Goal: Transaction & Acquisition: Purchase product/service

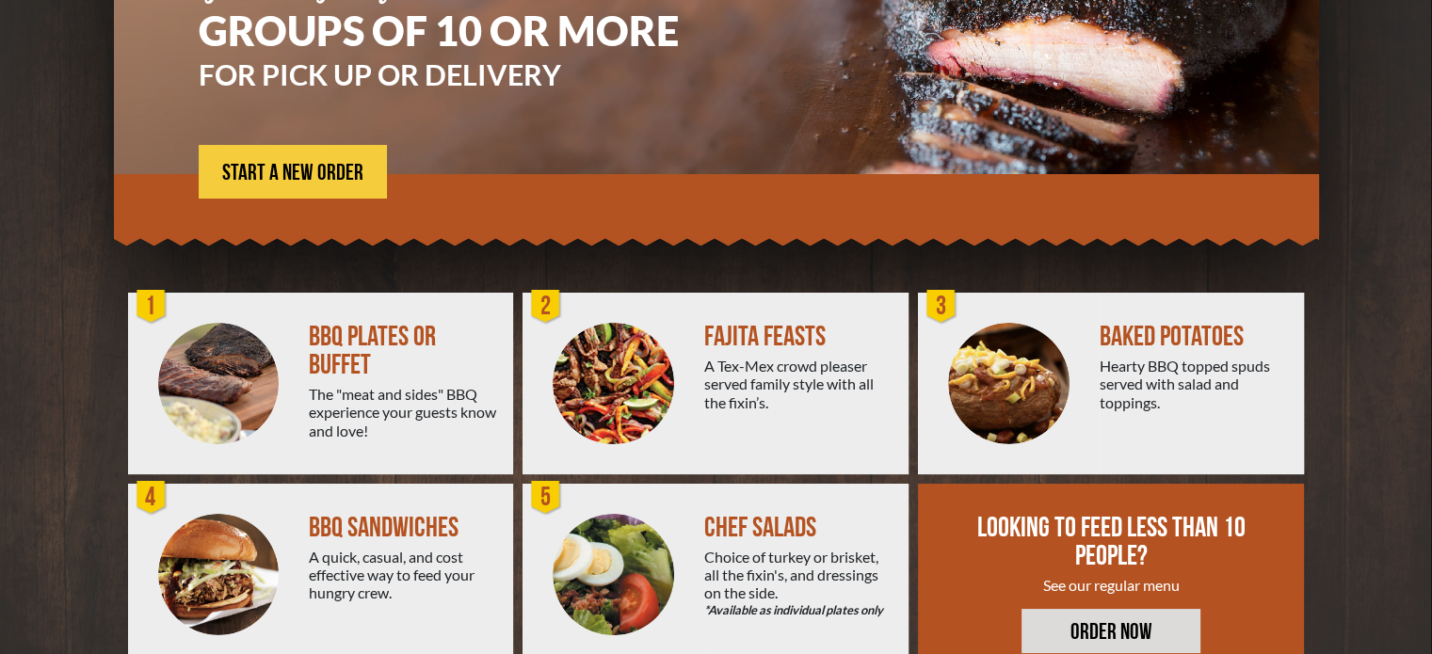
scroll to position [338, 0]
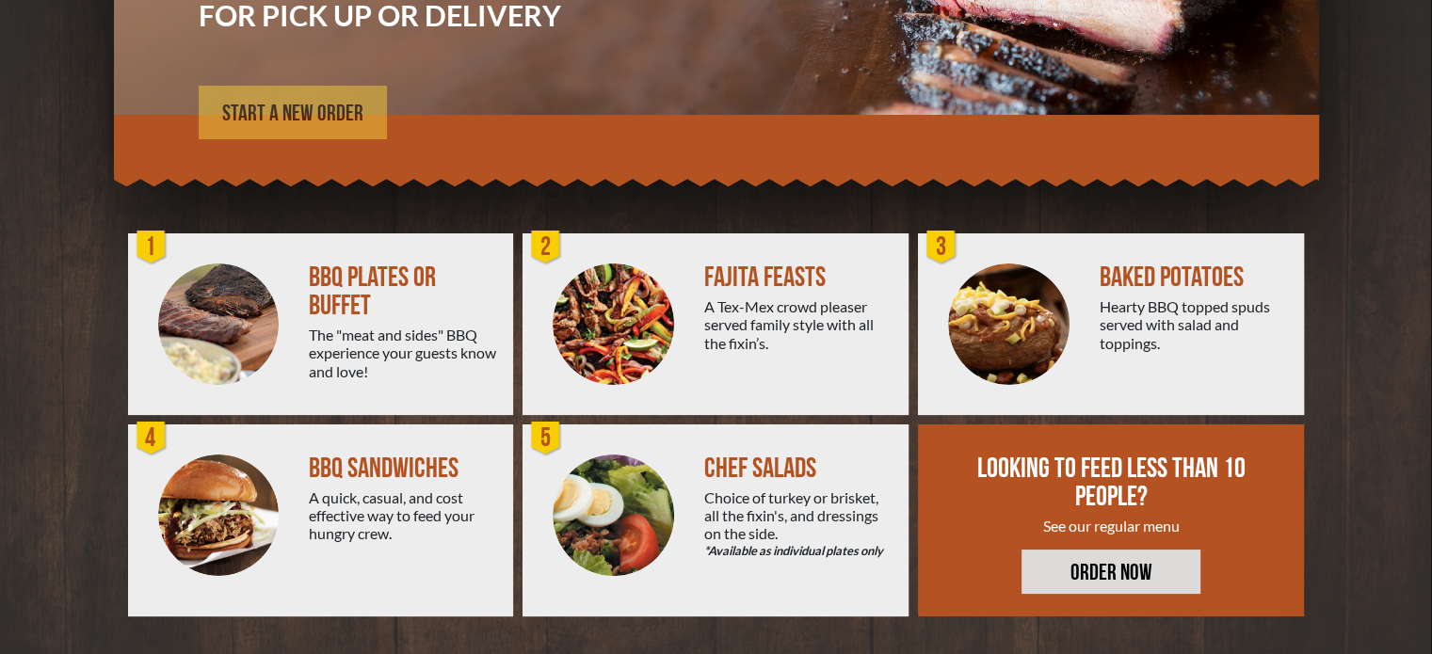
click at [332, 126] on link "START A NEW ORDER" at bounding box center [293, 113] width 188 height 54
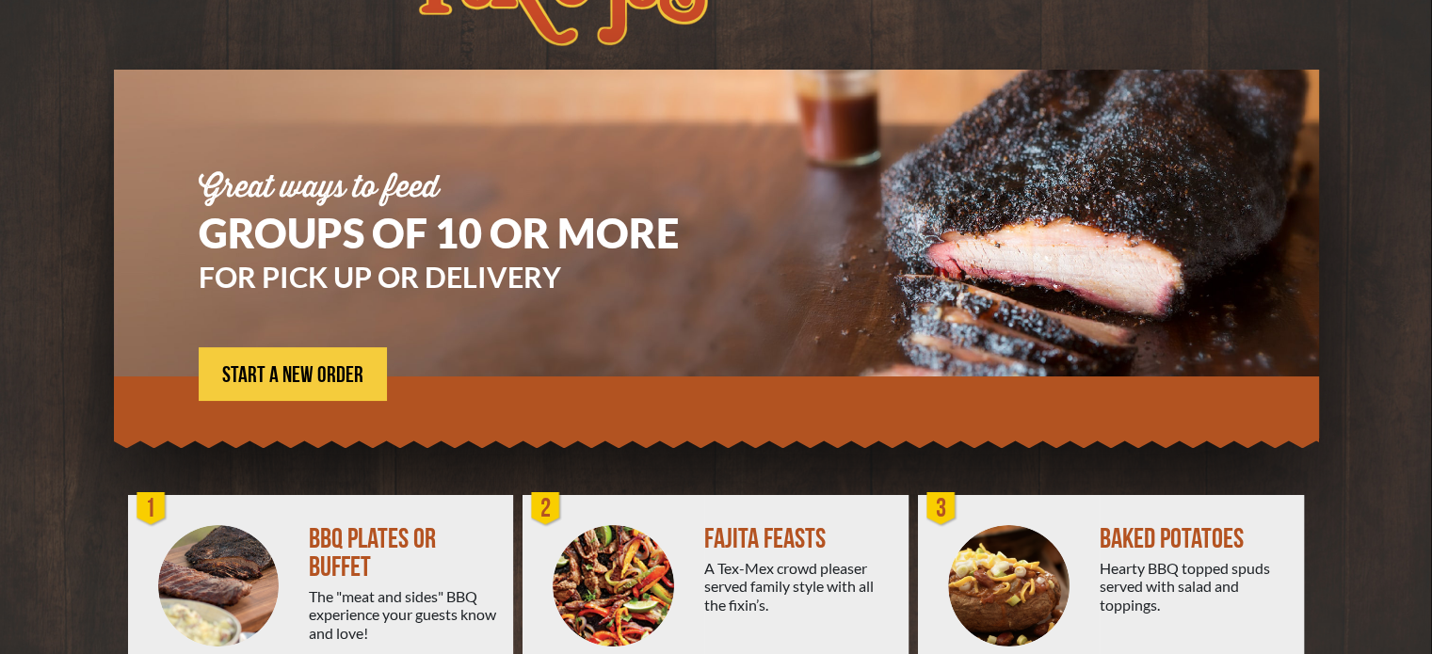
scroll to position [67, 0]
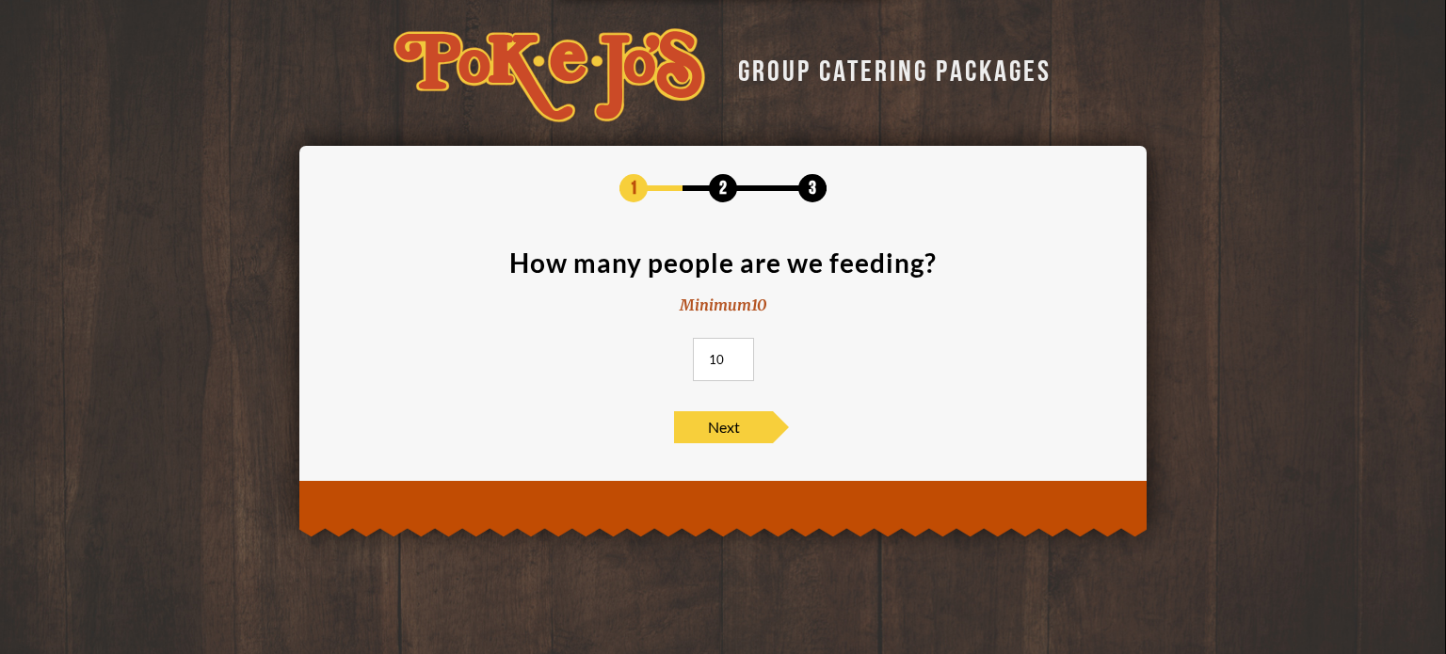
click at [719, 367] on input "10" at bounding box center [723, 359] width 61 height 43
type input "80"
click at [744, 413] on span "Next" at bounding box center [723, 427] width 99 height 32
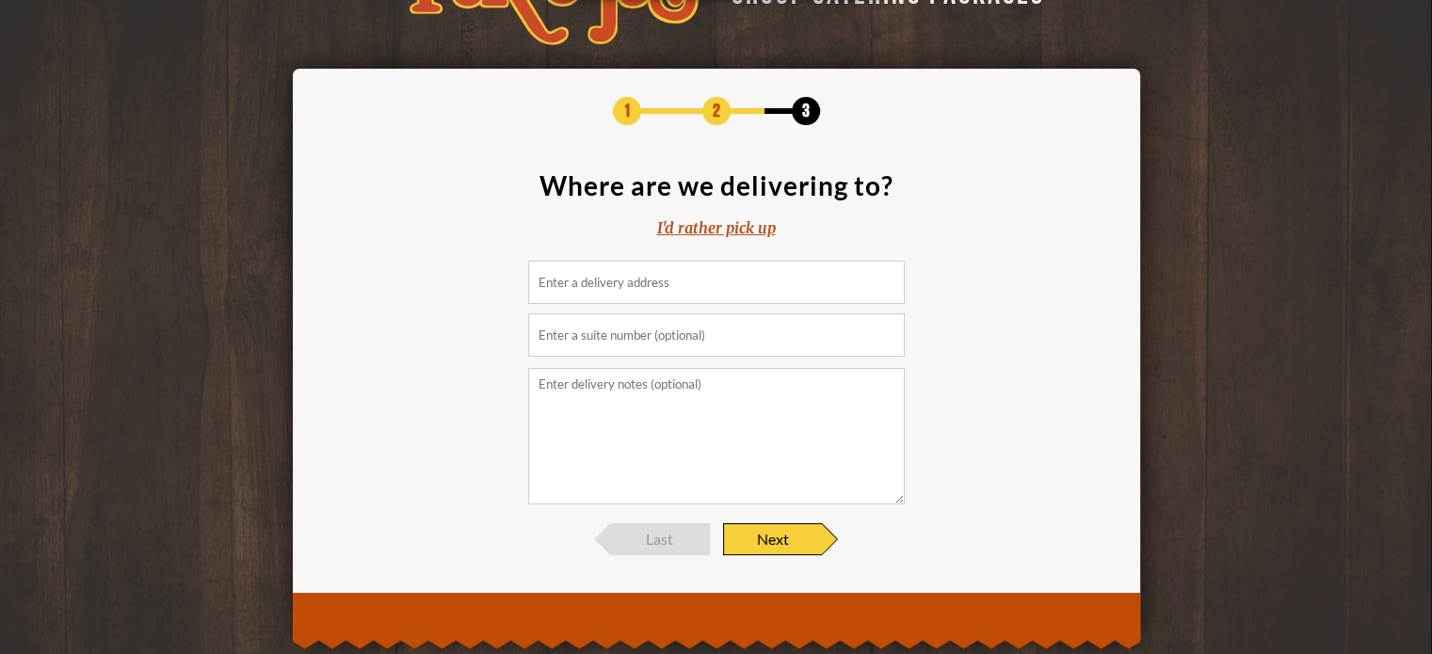
scroll to position [81, 0]
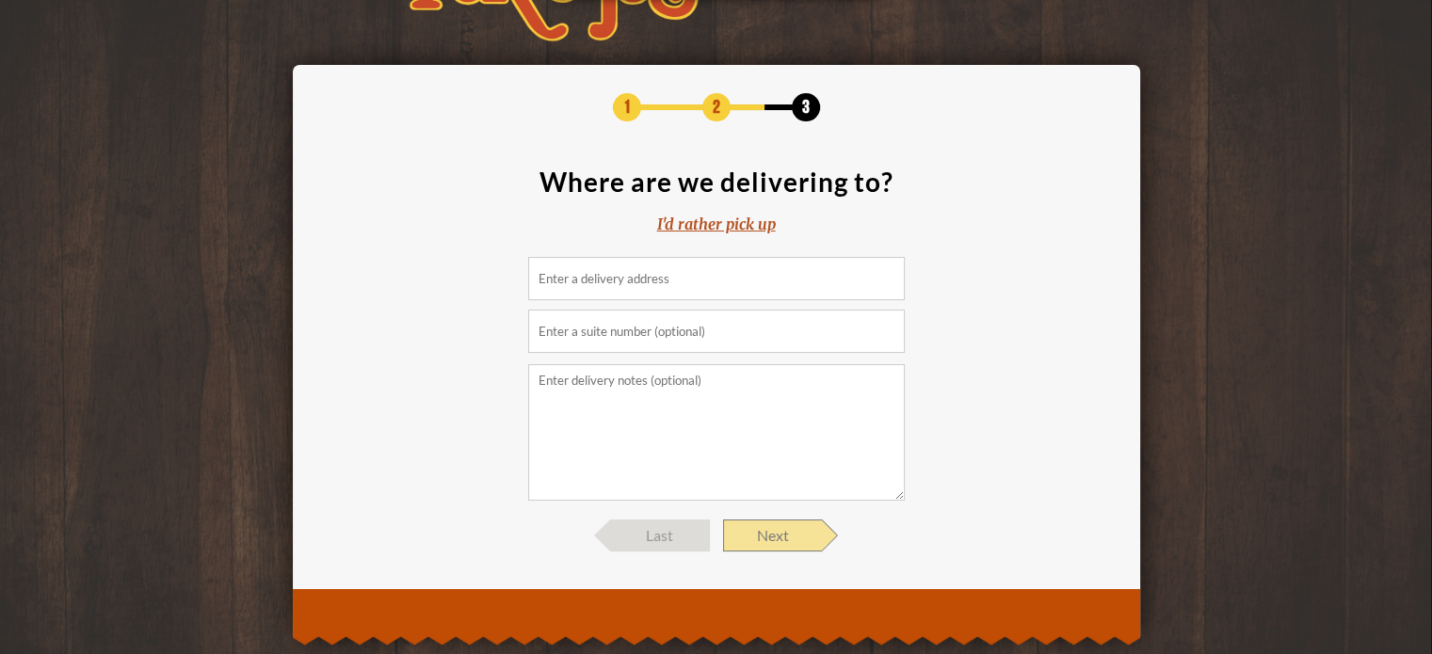
click at [757, 536] on span "Next" at bounding box center [772, 536] width 99 height 32
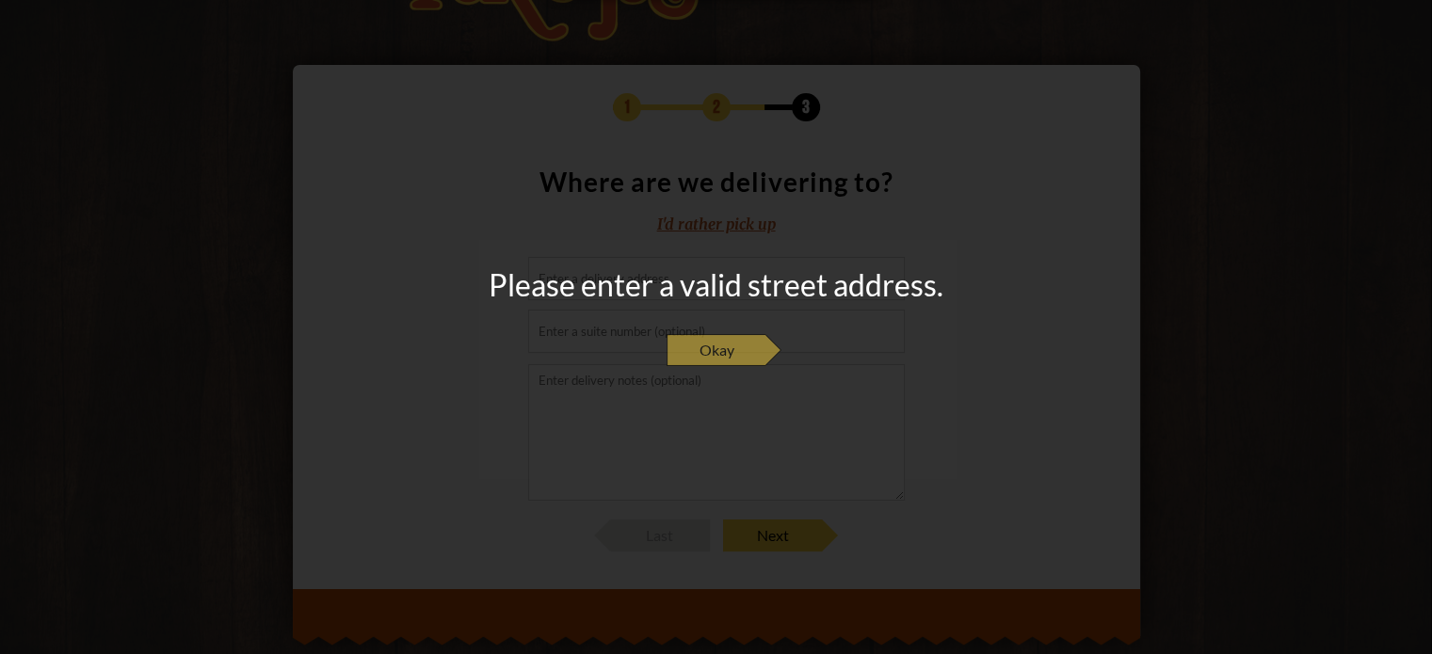
click at [703, 346] on span "Okay" at bounding box center [715, 350] width 99 height 32
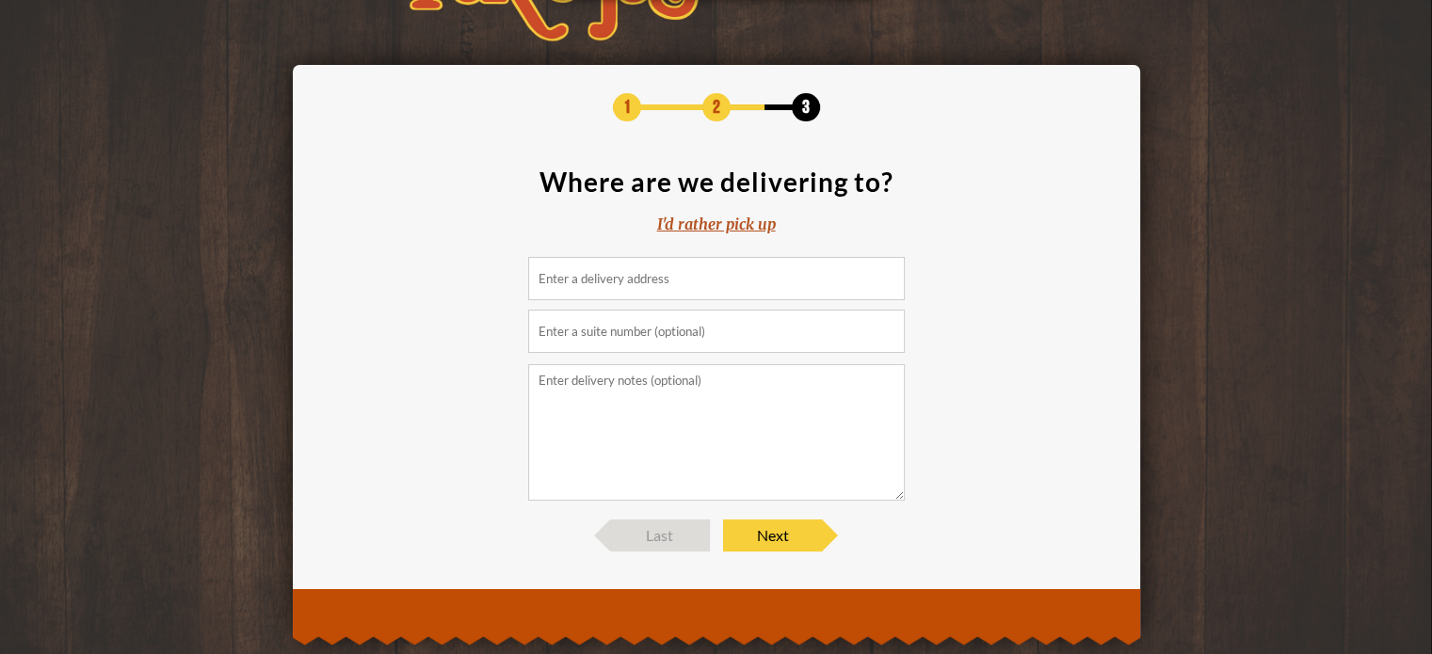
click at [633, 287] on input at bounding box center [716, 278] width 377 height 43
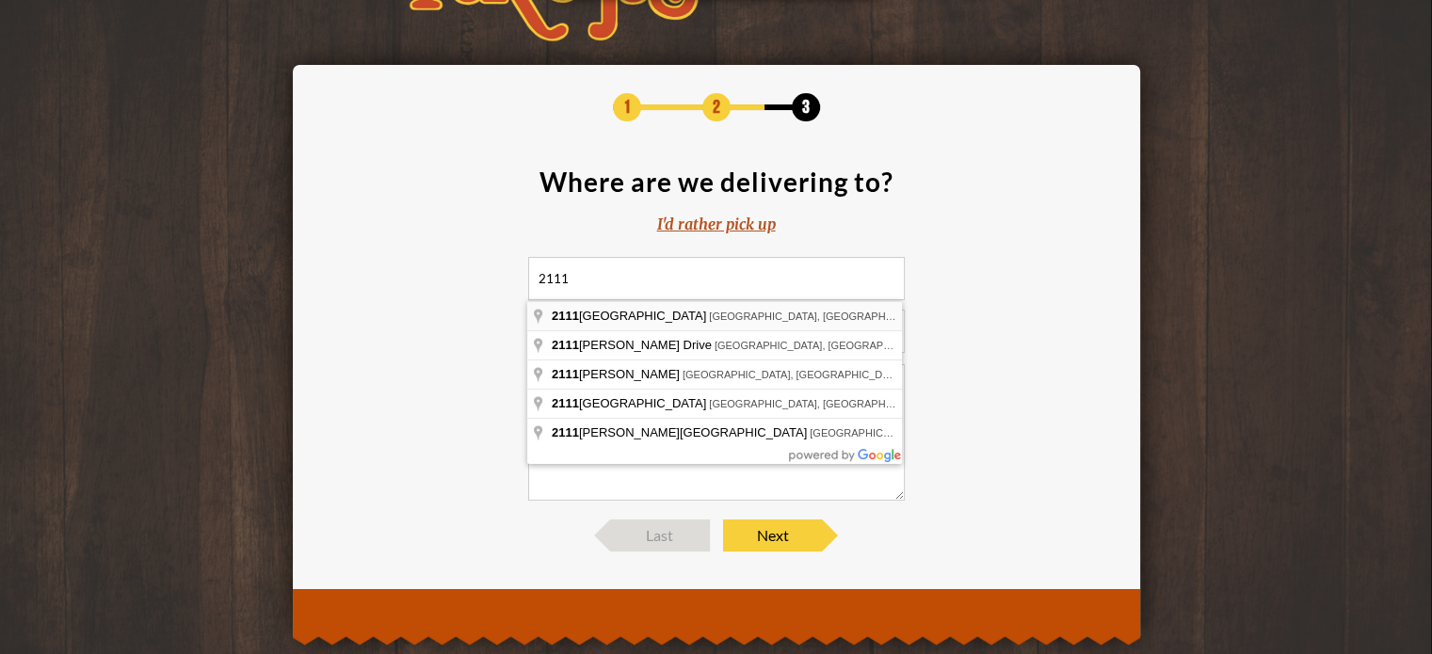
type input "[STREET_ADDRESS]"
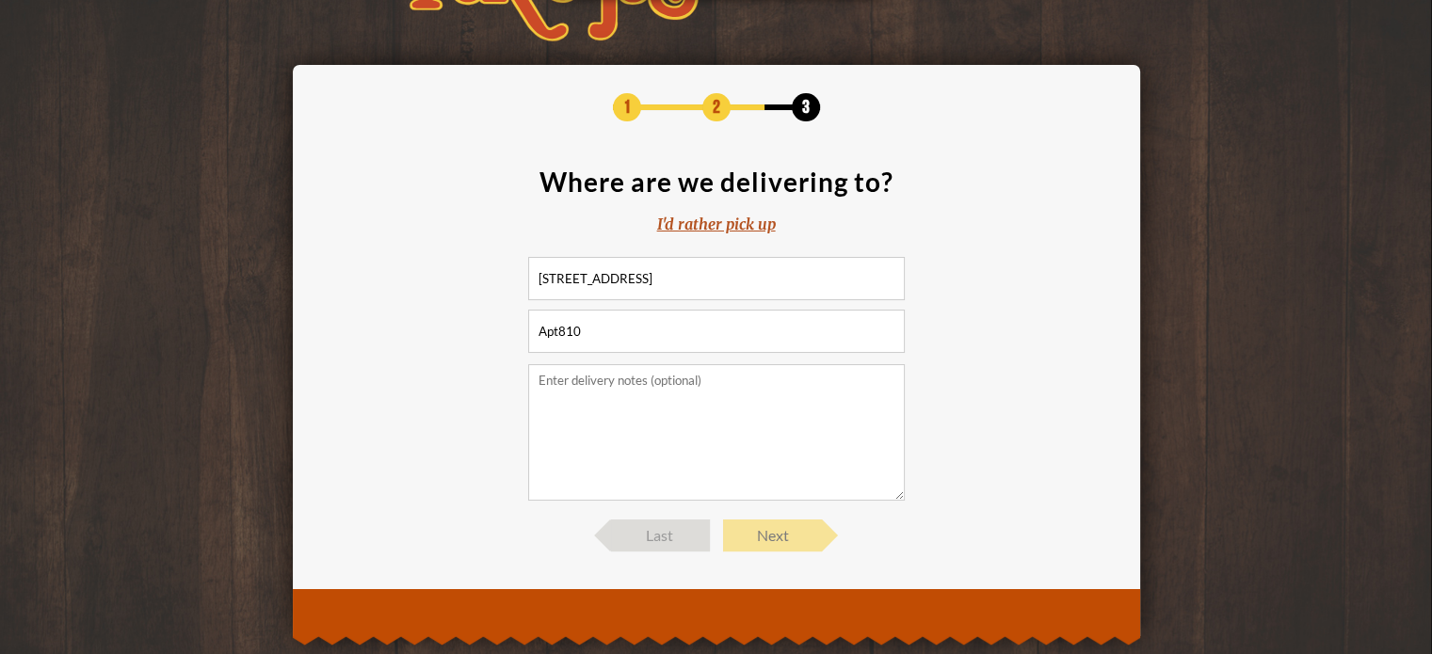
type input "Apt810"
click at [806, 531] on span "Next" at bounding box center [772, 536] width 99 height 32
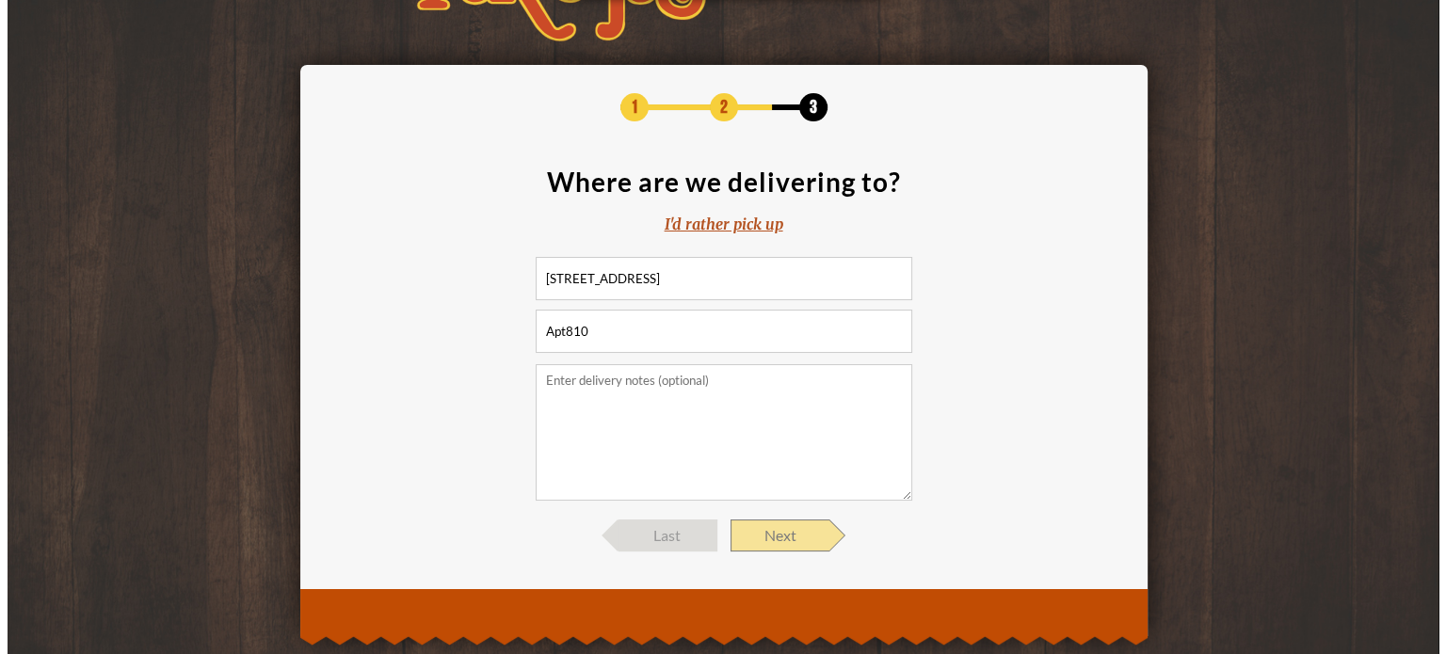
scroll to position [0, 0]
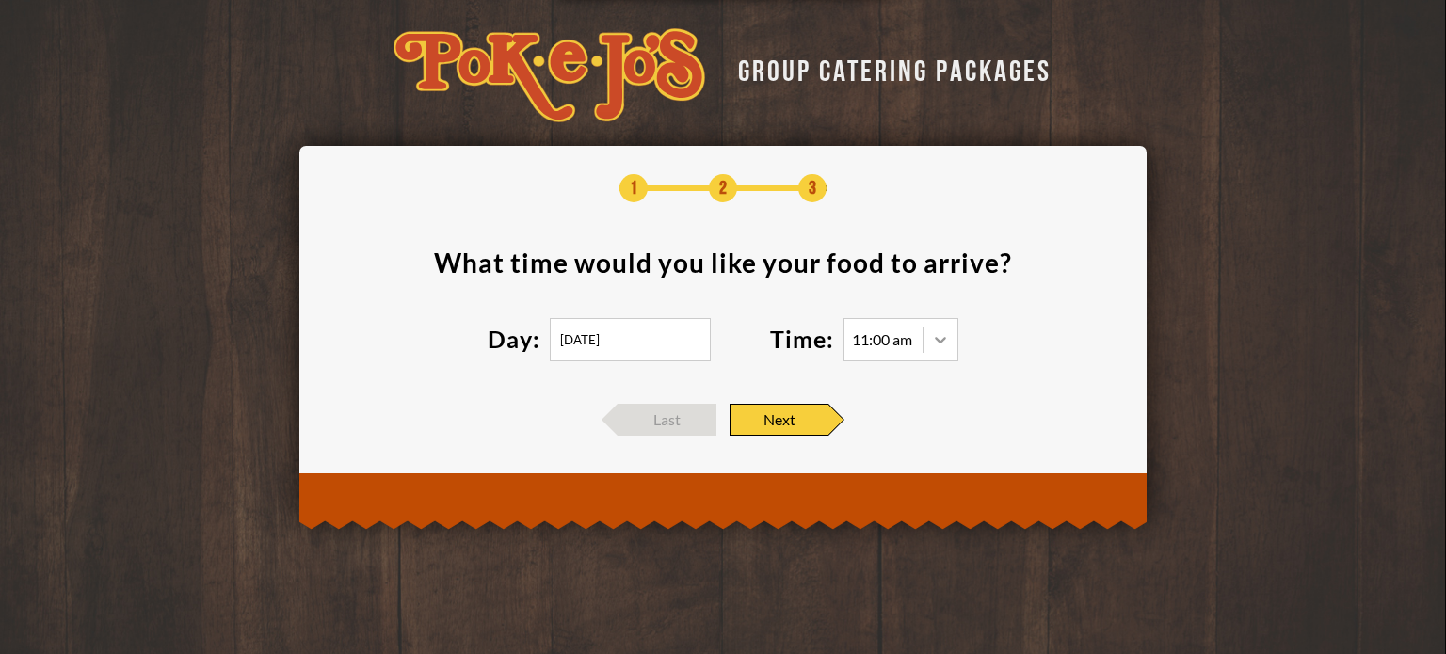
click at [930, 338] on div at bounding box center [940, 340] width 34 height 34
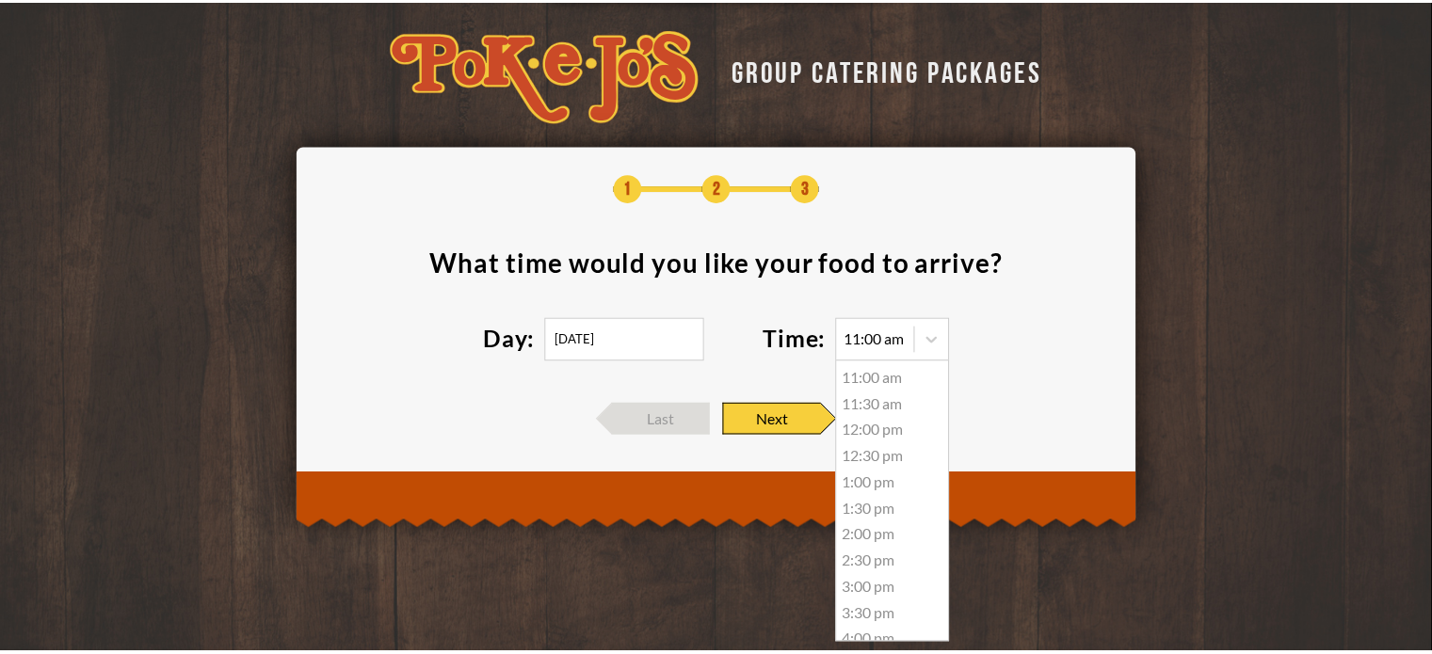
scroll to position [173, 0]
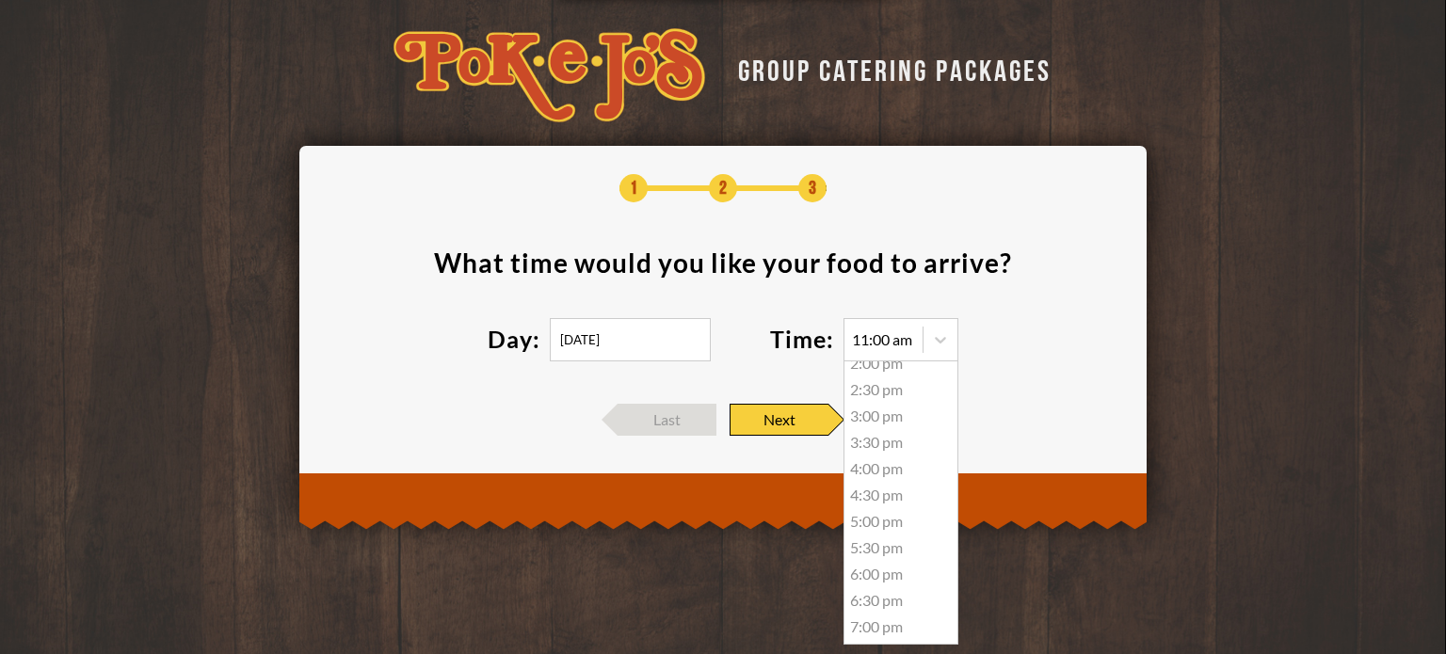
click at [866, 572] on div "6:00 pm" at bounding box center [900, 574] width 113 height 26
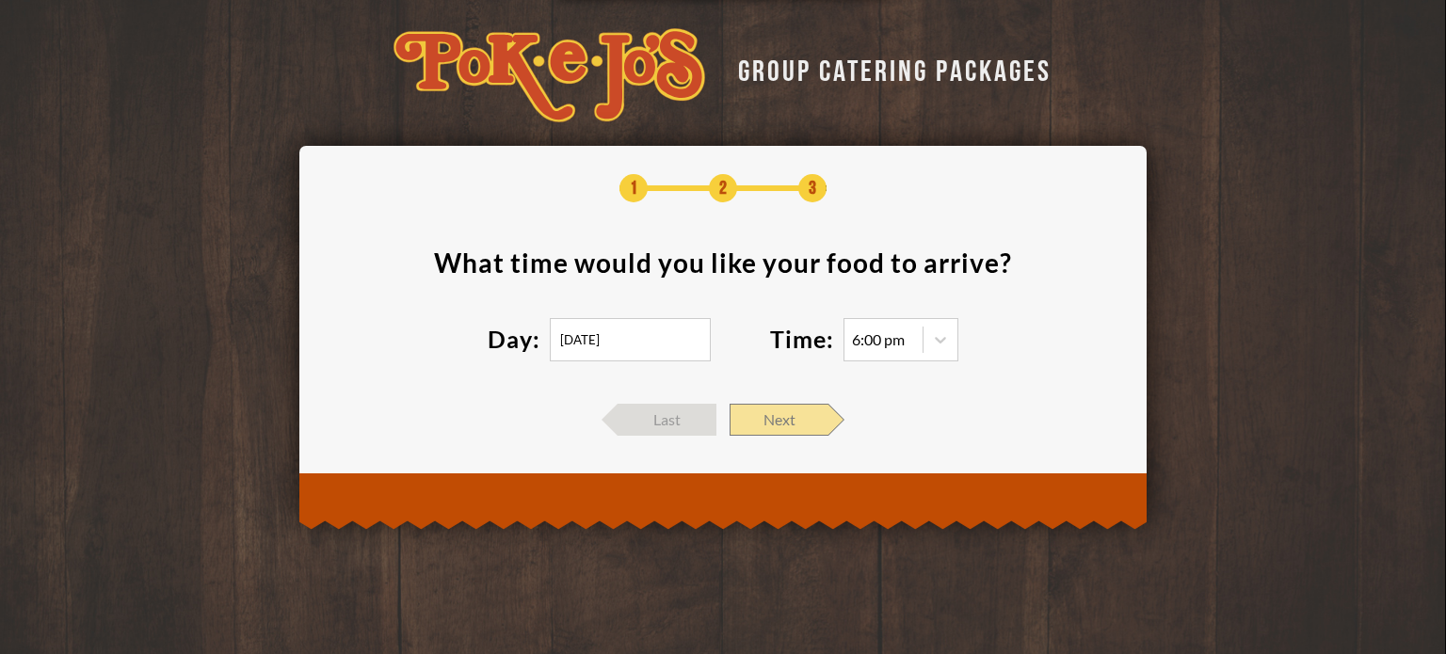
click at [791, 418] on span "Next" at bounding box center [778, 420] width 99 height 32
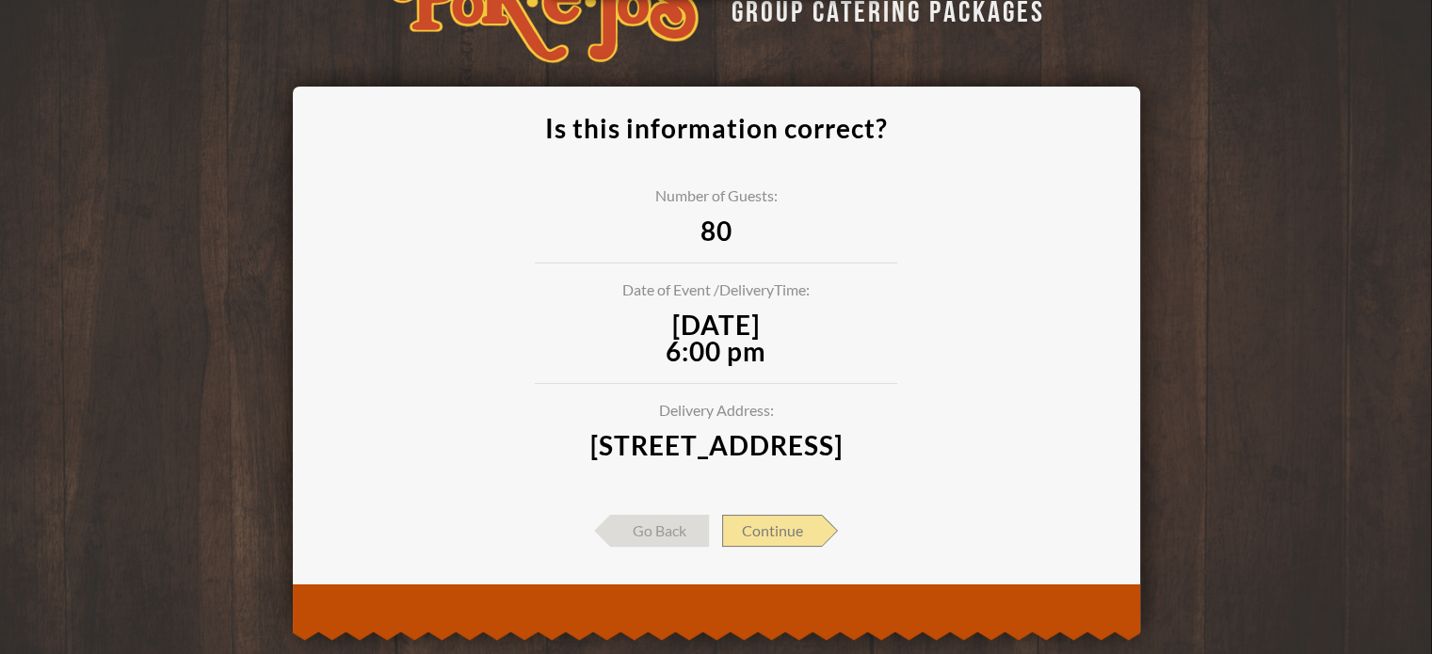
scroll to position [60, 0]
click at [775, 541] on span "Continue" at bounding box center [772, 530] width 100 height 32
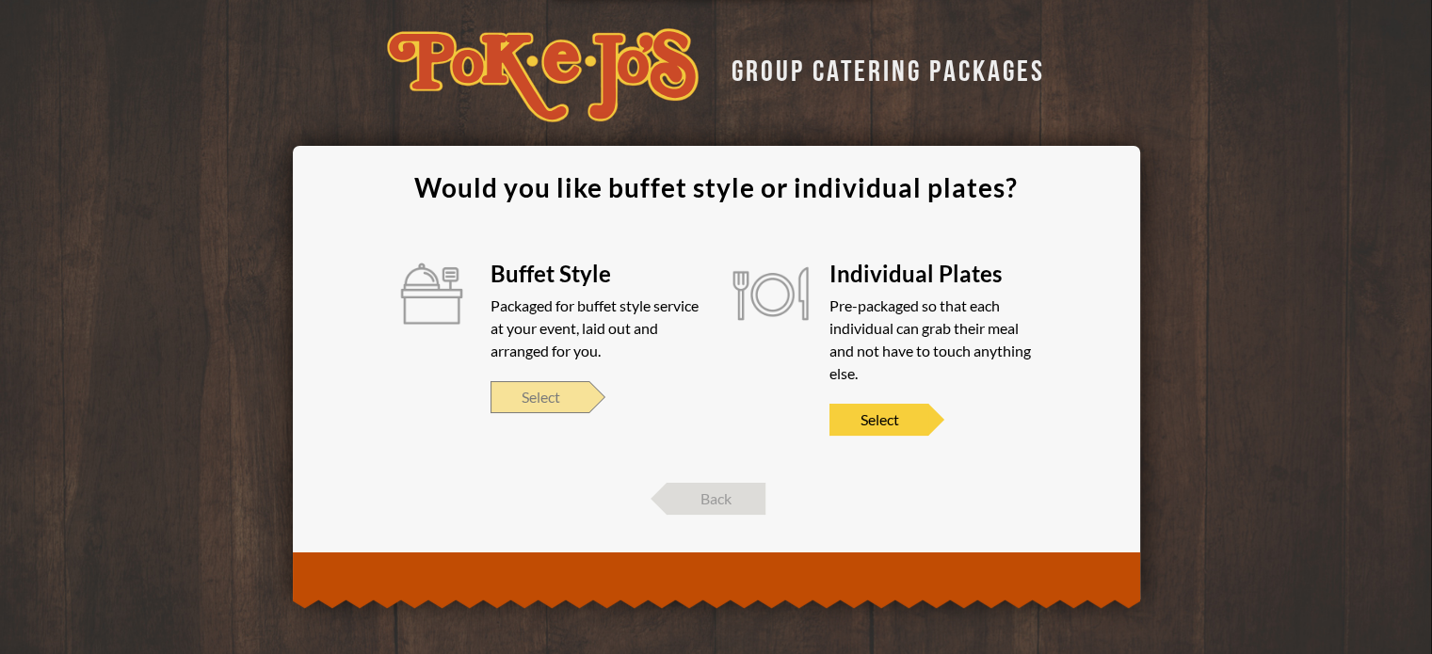
click at [530, 402] on span "Select" at bounding box center [539, 397] width 99 height 32
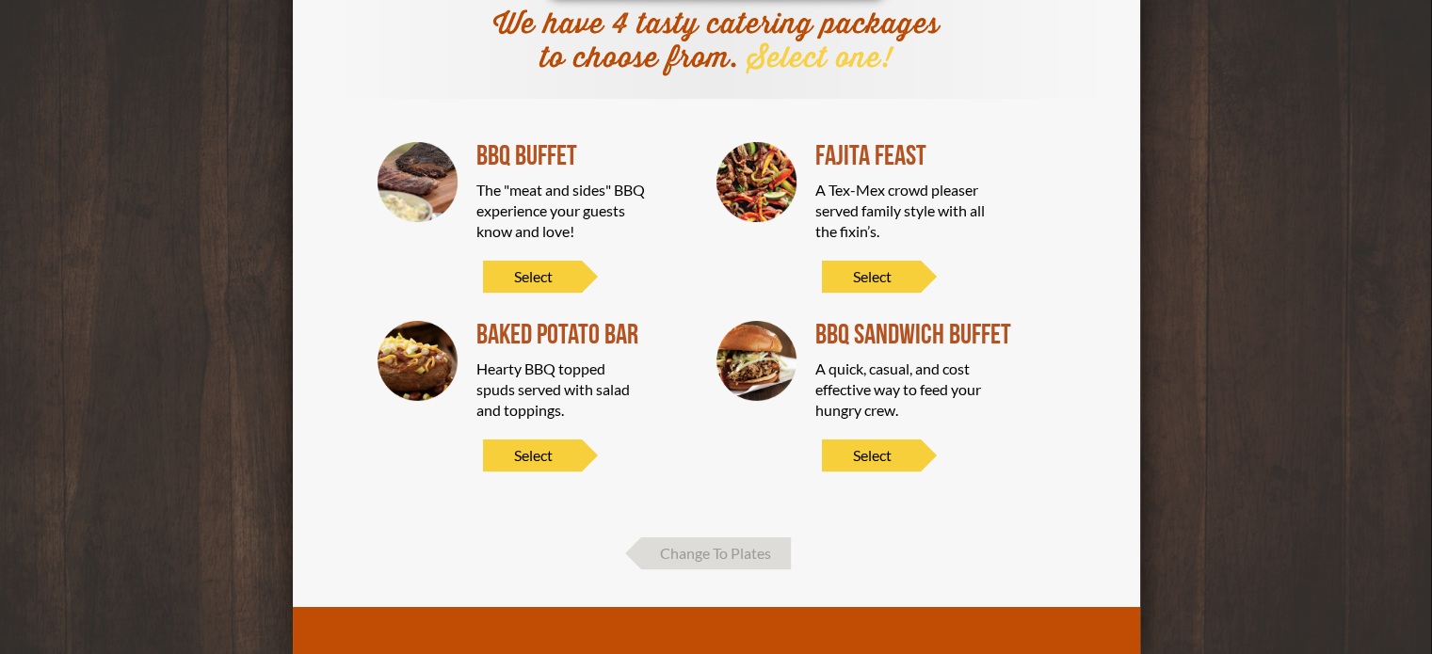
scroll to position [167, 0]
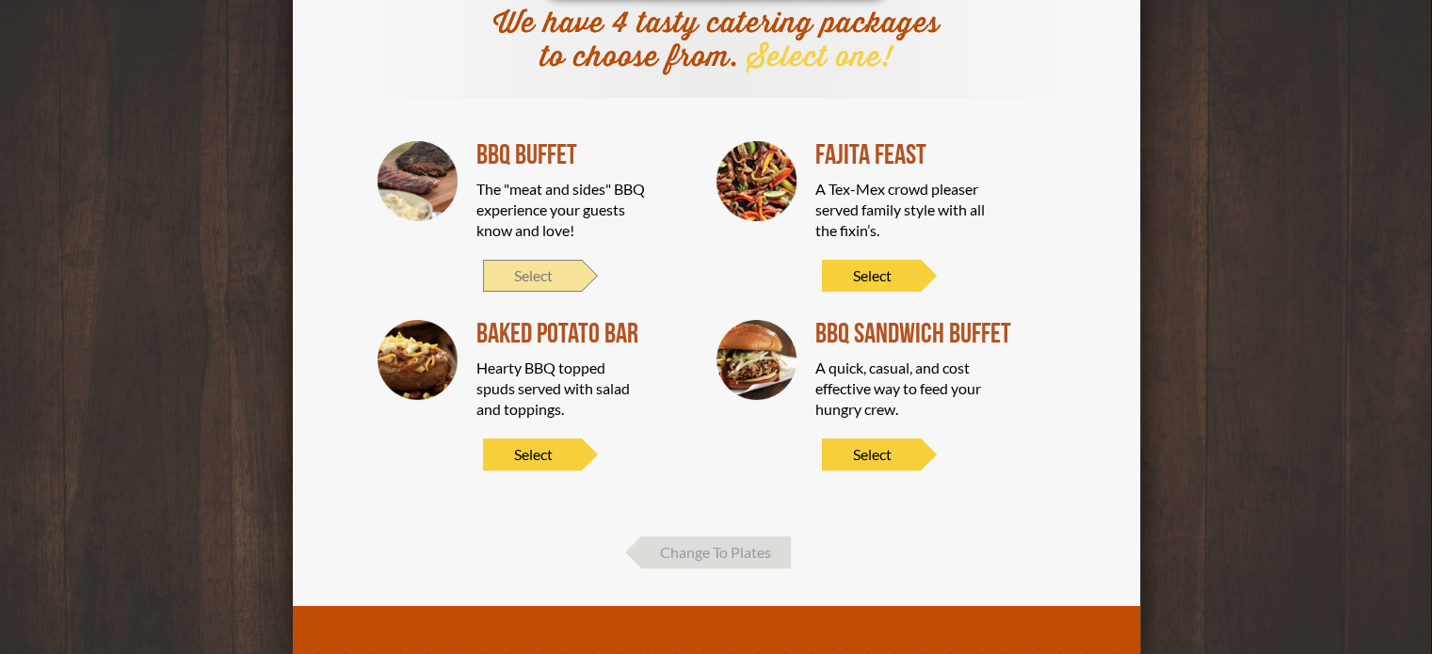
click at [493, 277] on span "Select" at bounding box center [532, 276] width 99 height 32
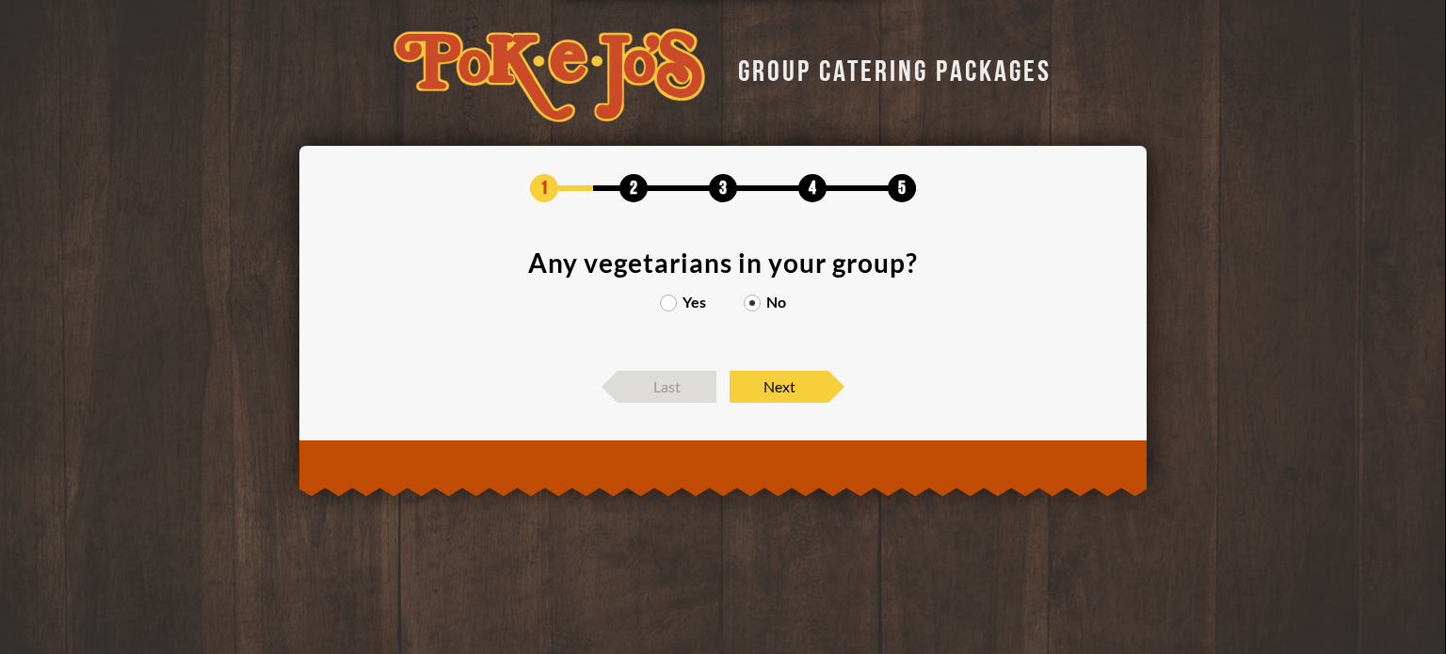
click at [685, 307] on label "Yes" at bounding box center [683, 302] width 46 height 15
click at [0, 0] on input "Yes" at bounding box center [0, 0] width 0 height 0
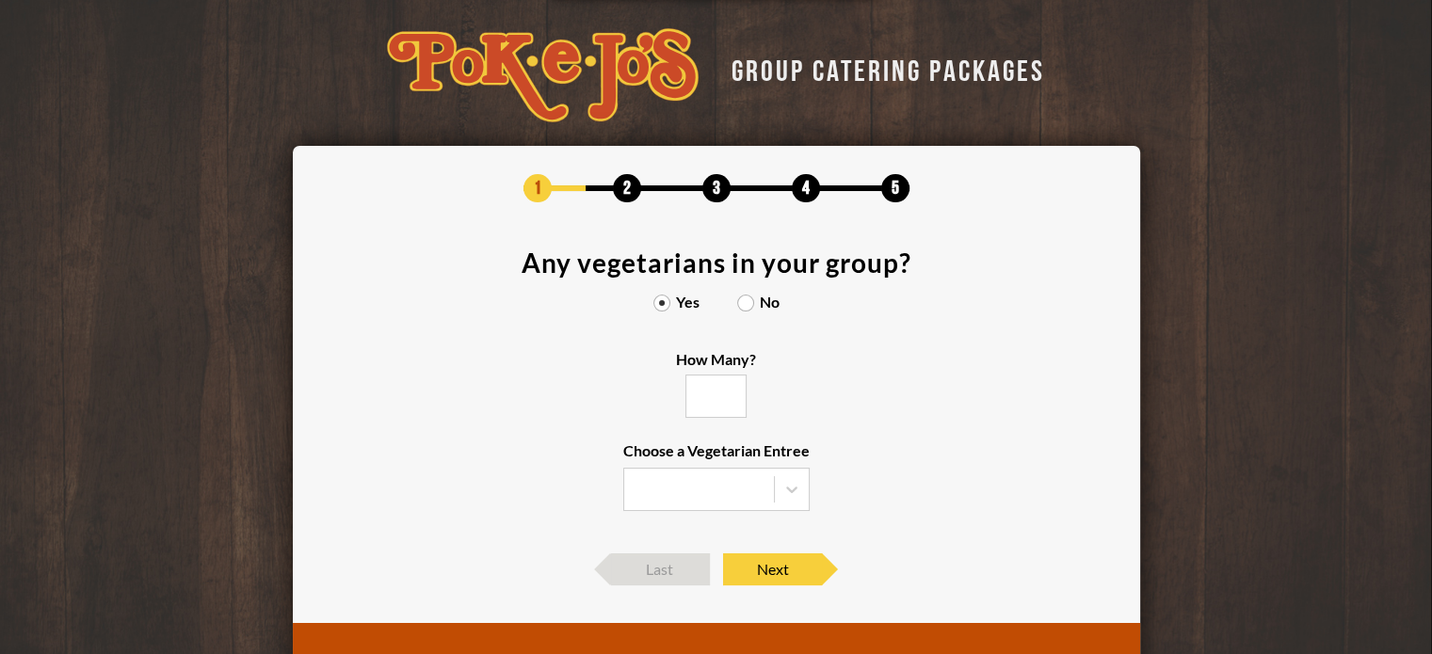
click at [712, 393] on input "How Many?" at bounding box center [715, 396] width 61 height 43
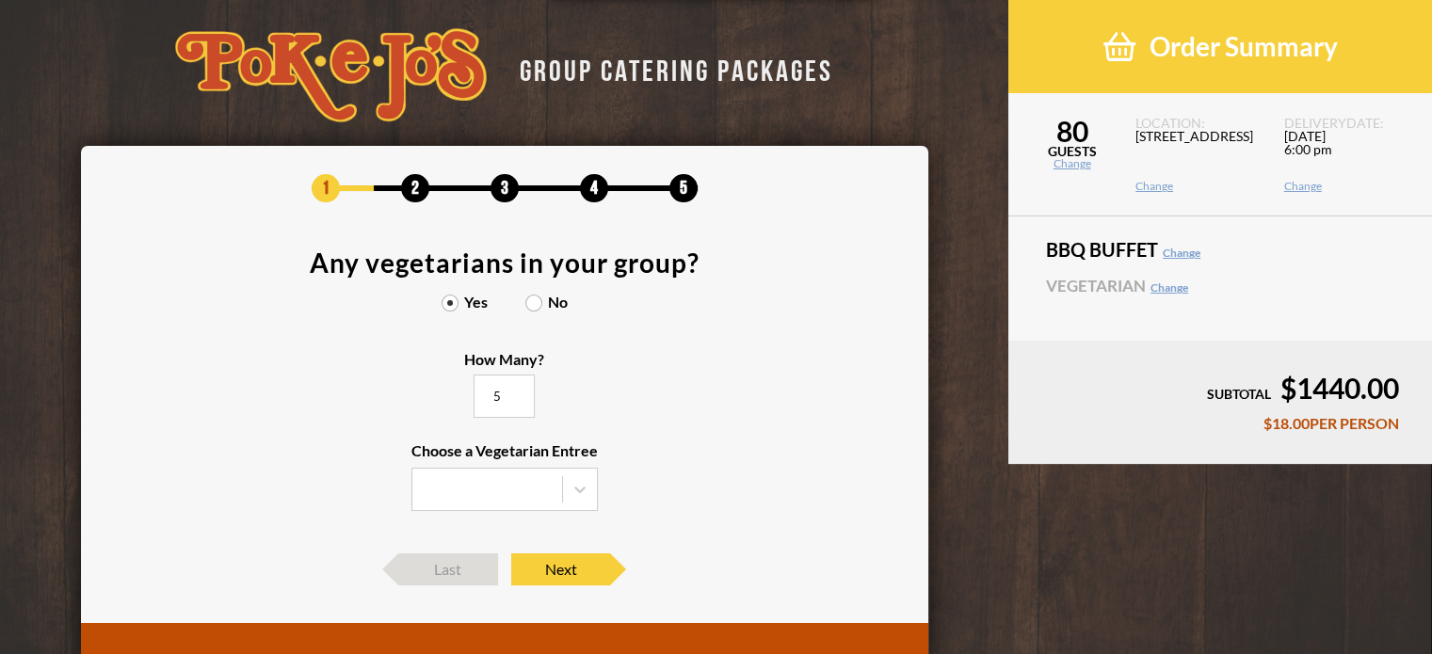
type input "5"
click at [712, 393] on section "Any vegetarians in your group? Yes No How Many? 5 Choose a Vegetarian Entree" at bounding box center [504, 391] width 791 height 285
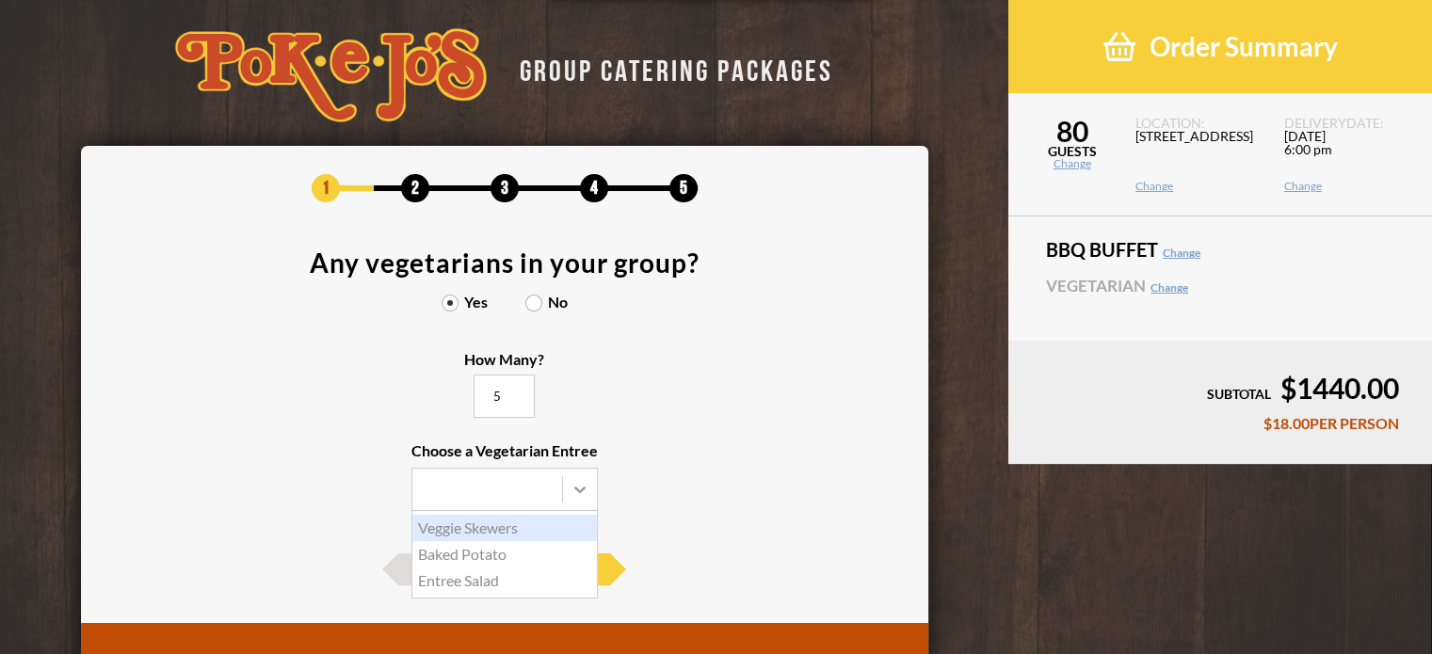
click at [579, 494] on icon at bounding box center [579, 489] width 19 height 19
click at [0, 0] on input "Choose a Vegetarian Entree Veggie Skewers Baked Potato Entree Salad" at bounding box center [0, 0] width 0 height 0
click at [509, 528] on div "Veggie Skewers" at bounding box center [504, 528] width 184 height 26
click at [0, 0] on input "Choose a Vegetarian Entree Veggie Skewers Baked Potato Entree Salad" at bounding box center [0, 0] width 0 height 0
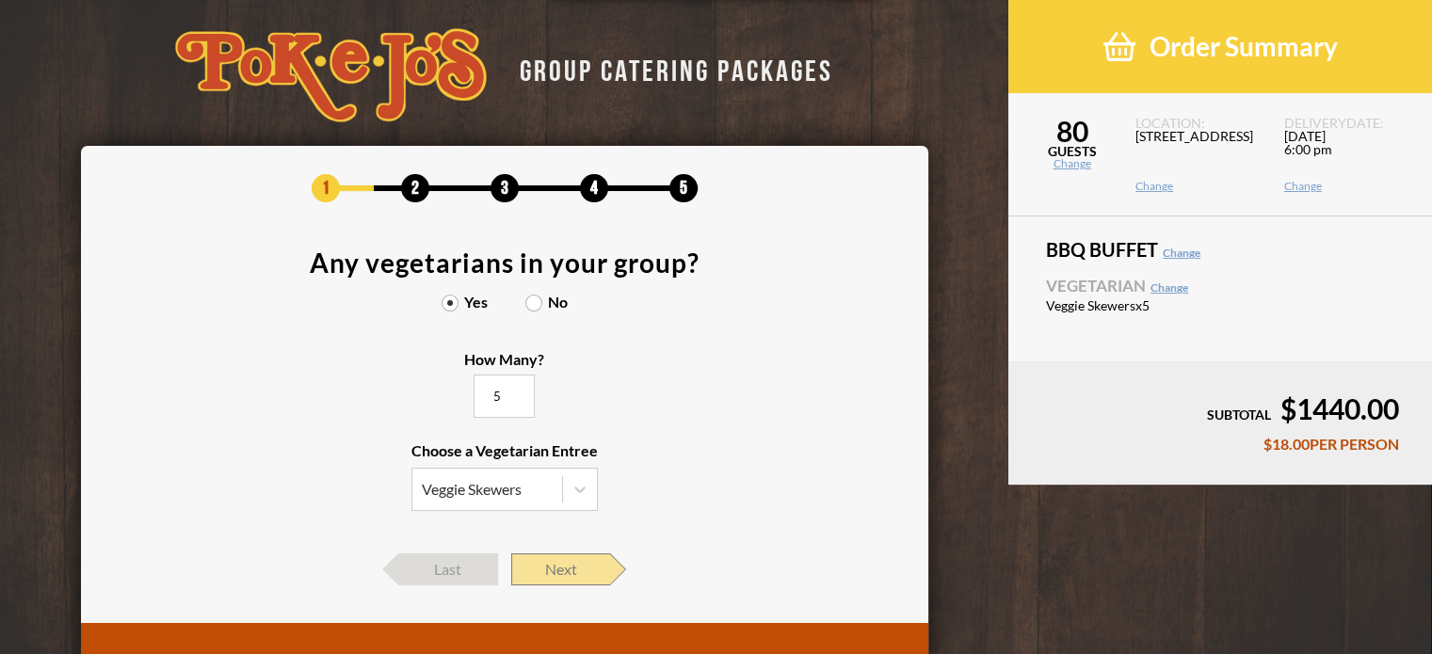
click at [566, 568] on span "Next" at bounding box center [560, 569] width 99 height 32
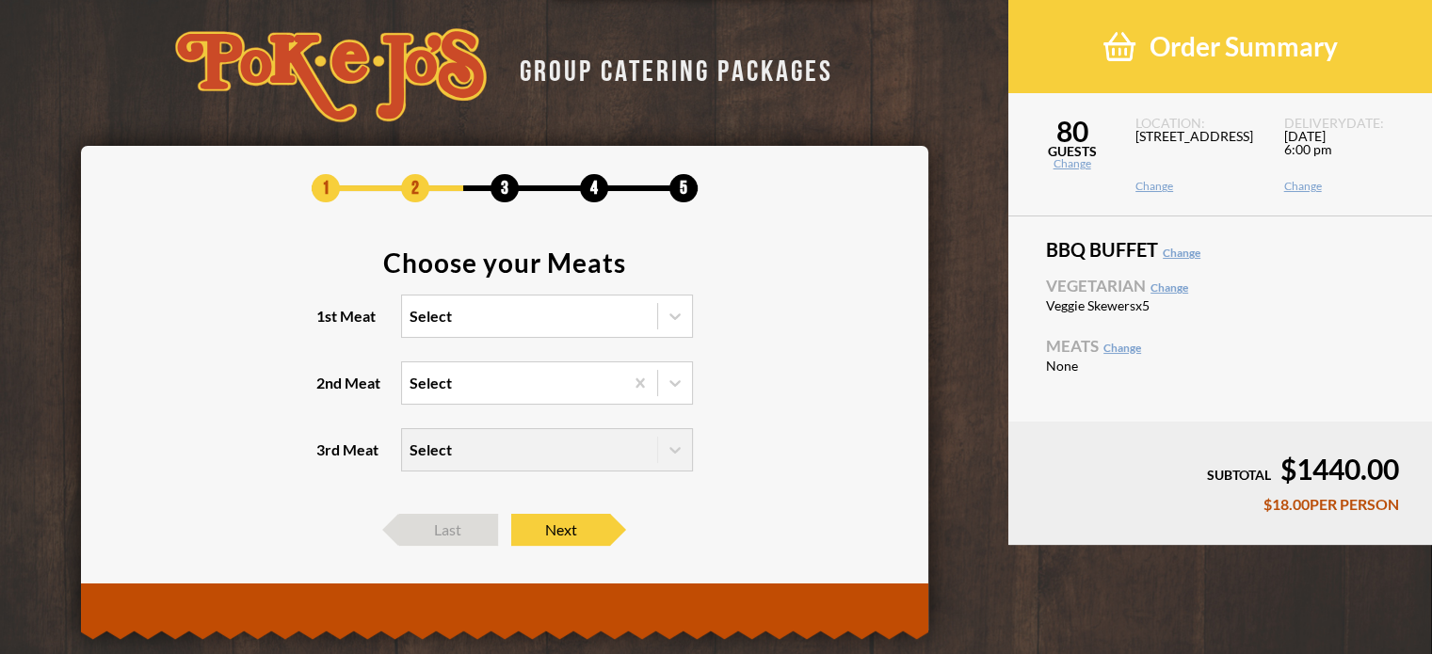
click at [655, 313] on div "Select" at bounding box center [529, 316] width 255 height 41
click at [328, 325] on input "1st Meat Select" at bounding box center [328, 325] width 0 height 0
click at [186, 216] on div "1 2 3 4 5 Choose your Meats 1st Meat Select 2nd Meat Select 3rd Meat Select Las…" at bounding box center [504, 360] width 791 height 372
click at [440, 515] on span "Last" at bounding box center [448, 530] width 99 height 32
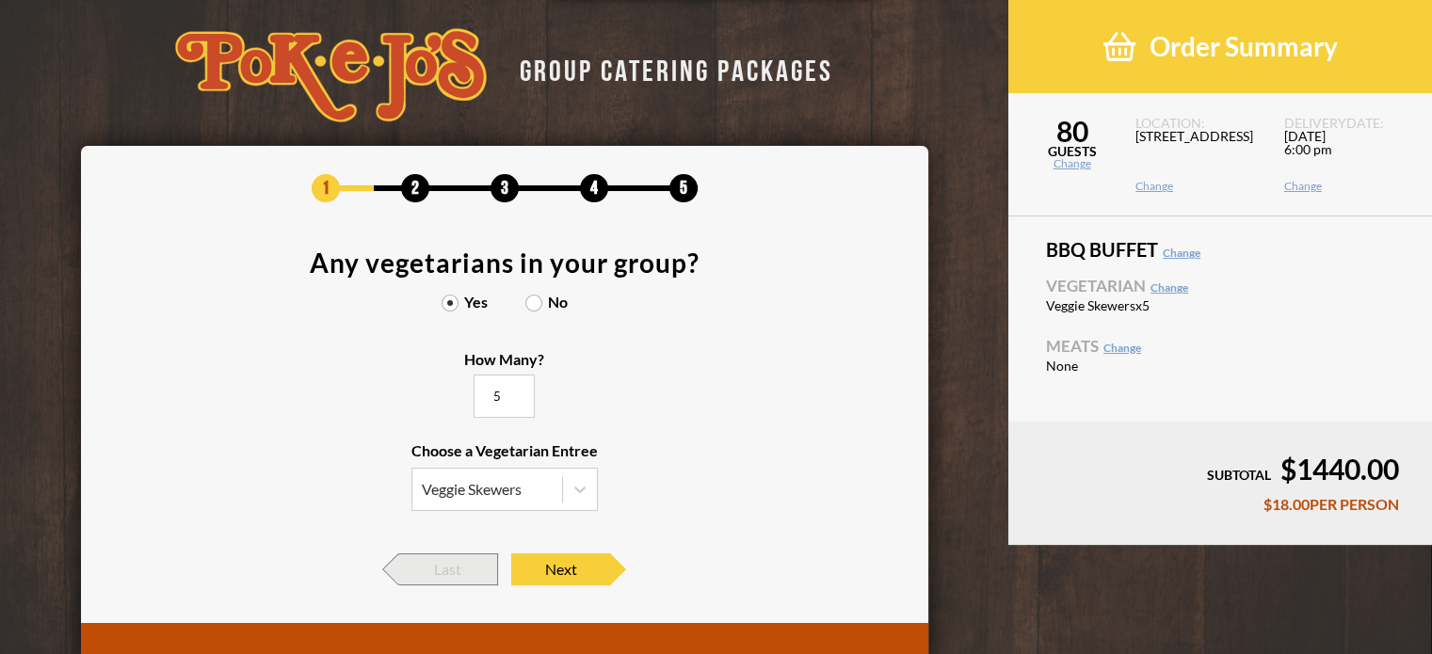
click at [437, 582] on span "Last" at bounding box center [448, 569] width 99 height 32
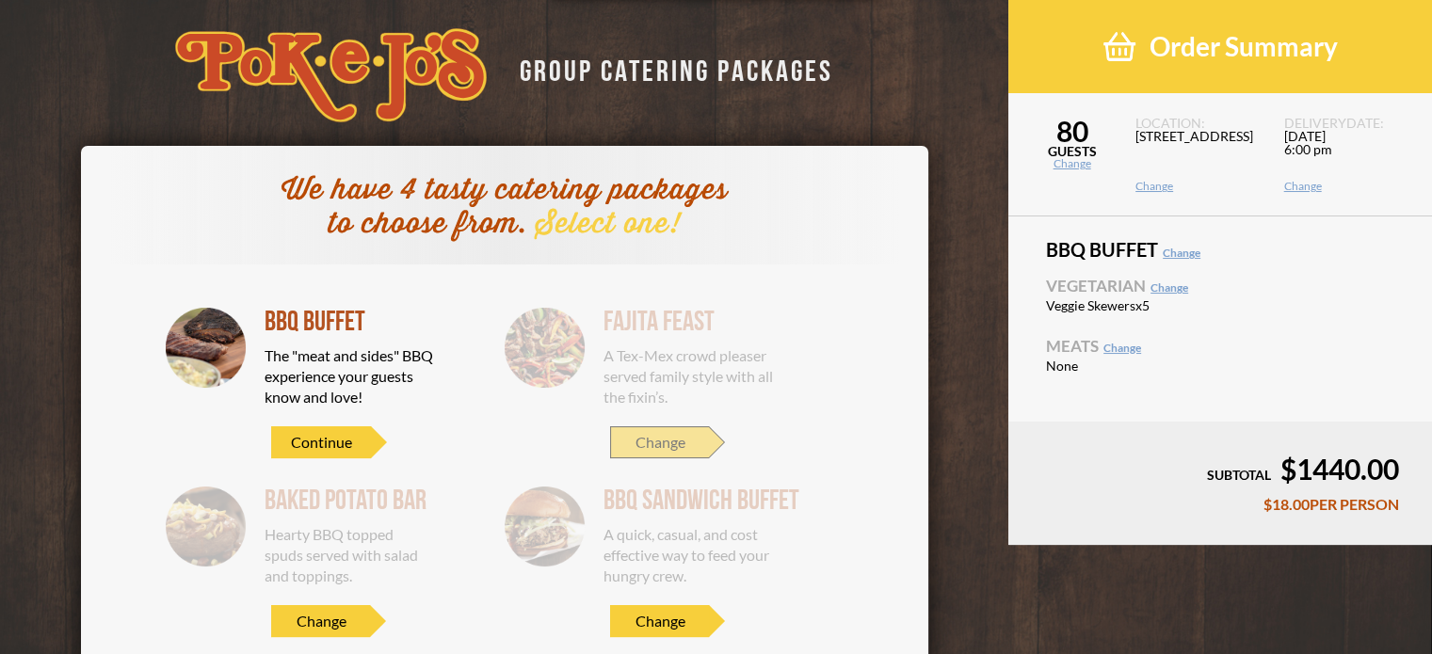
click at [706, 440] on span "Change" at bounding box center [659, 442] width 99 height 32
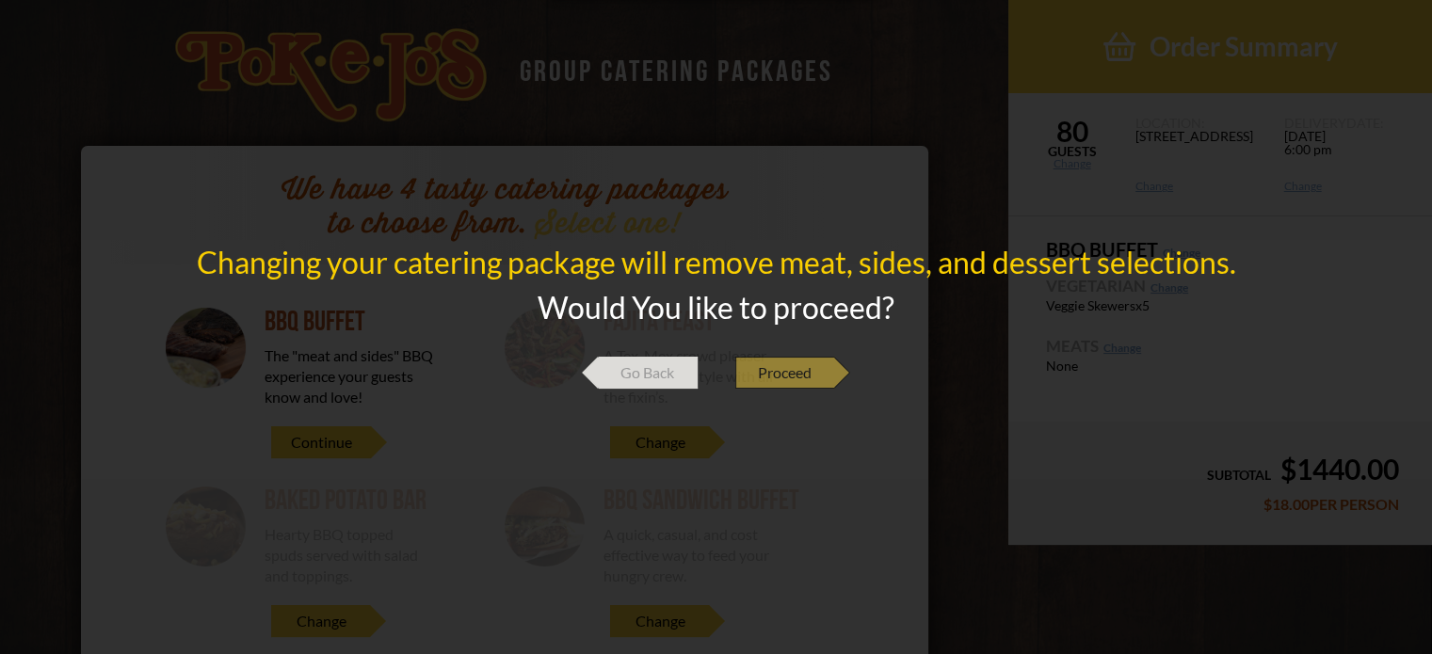
click at [758, 375] on span "Proceed" at bounding box center [784, 373] width 99 height 32
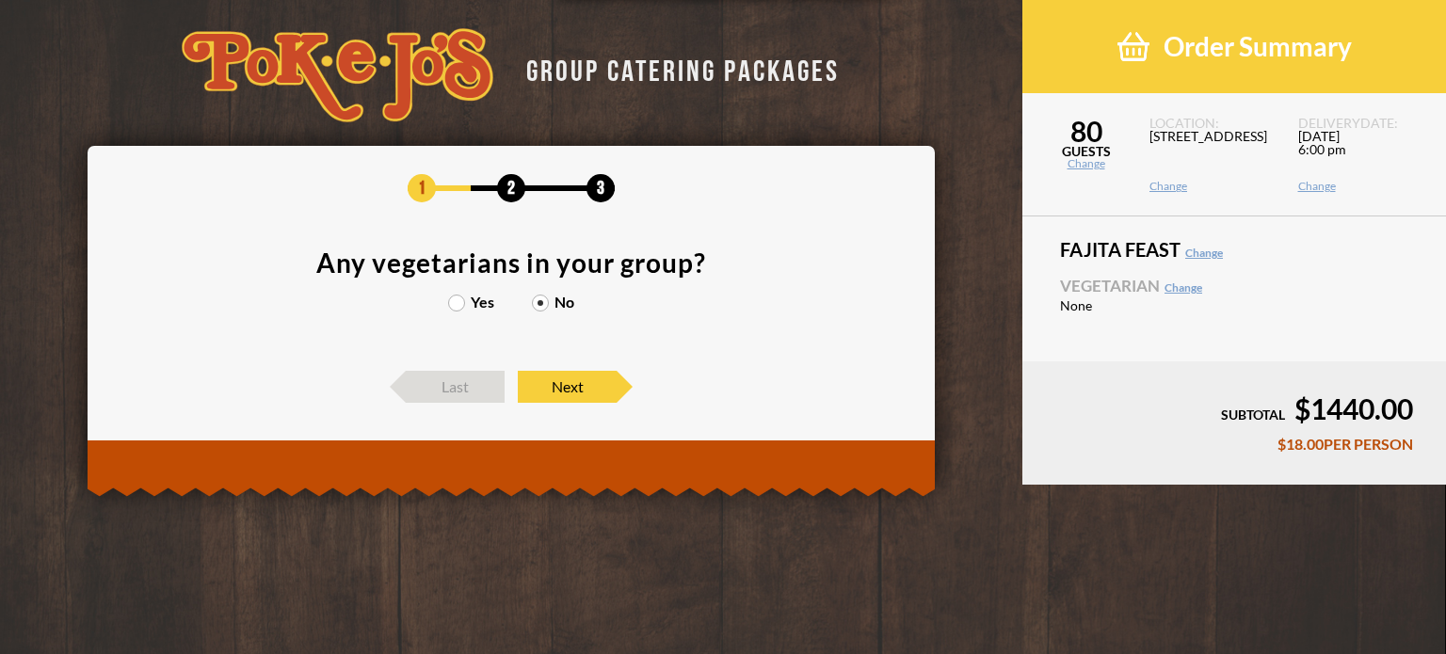
click at [489, 319] on div "Yes No" at bounding box center [511, 312] width 791 height 34
click at [478, 308] on label "Yes" at bounding box center [471, 302] width 46 height 15
click at [0, 0] on input "Yes" at bounding box center [0, 0] width 0 height 0
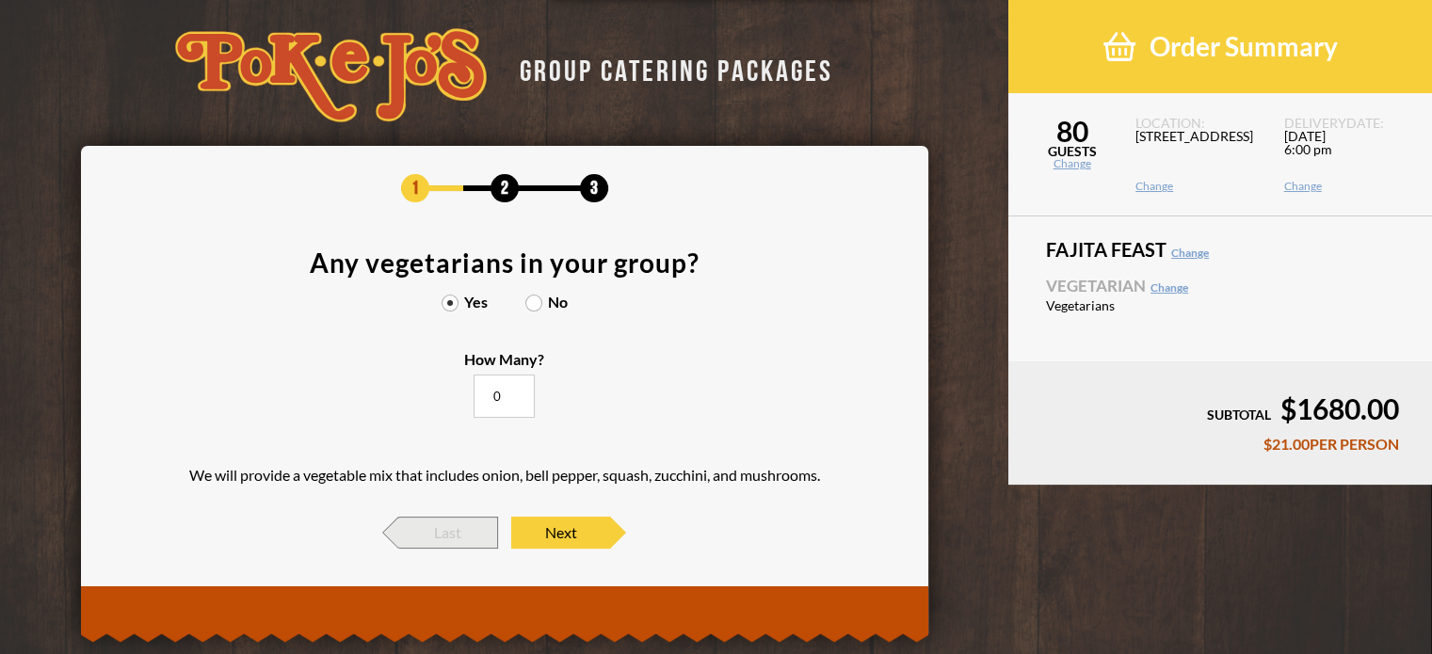
click at [456, 530] on span "Last" at bounding box center [448, 533] width 99 height 32
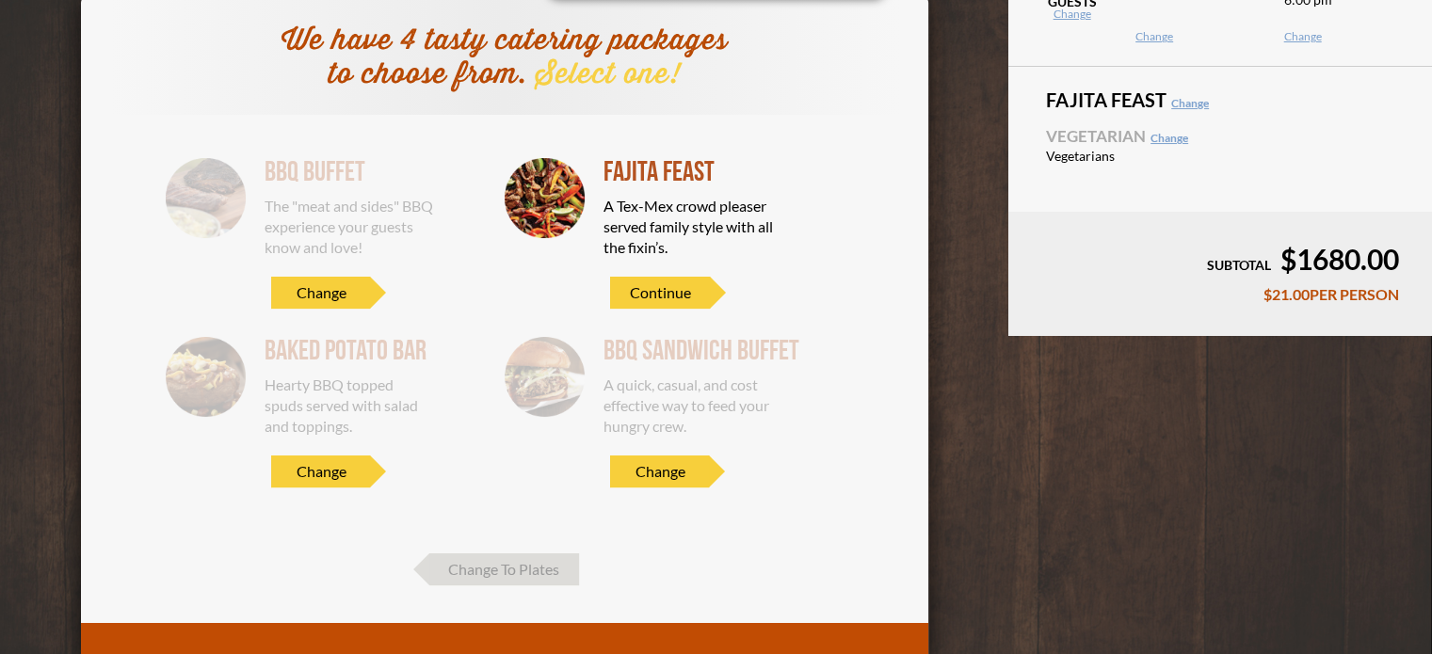
scroll to position [151, 0]
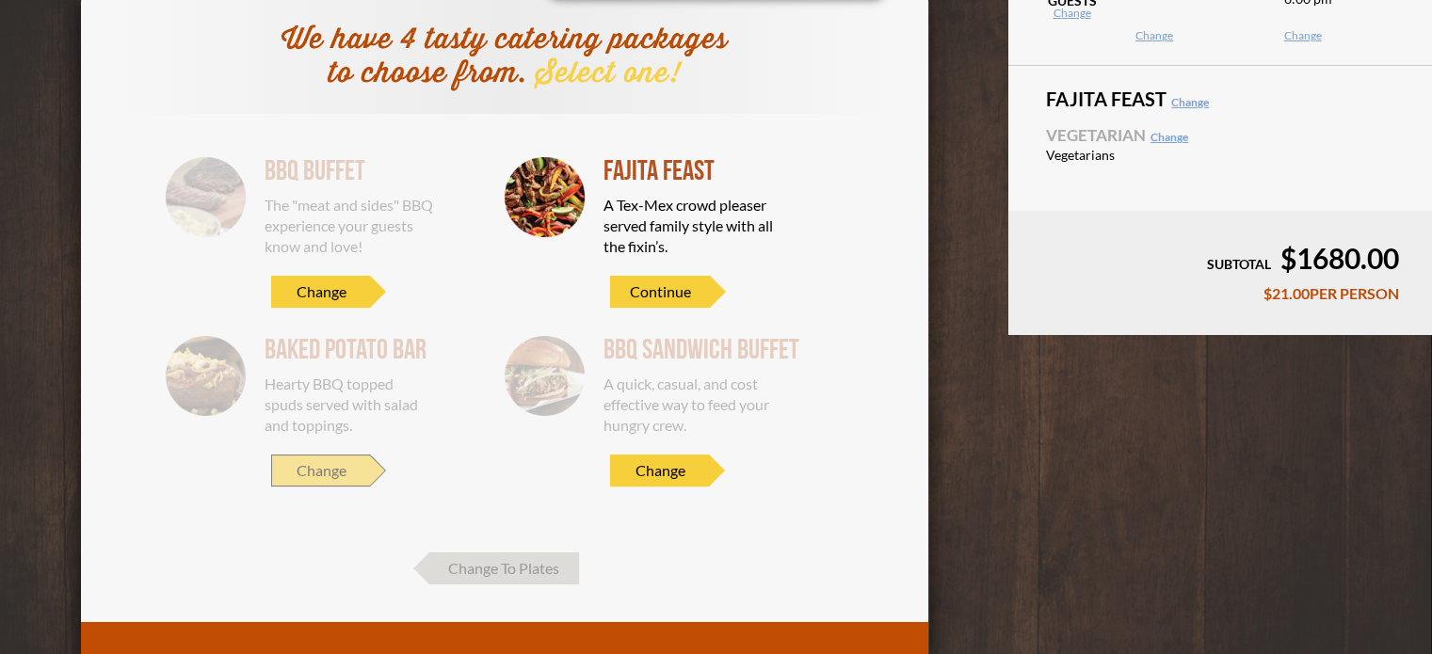
click at [331, 466] on span "Change" at bounding box center [320, 471] width 99 height 32
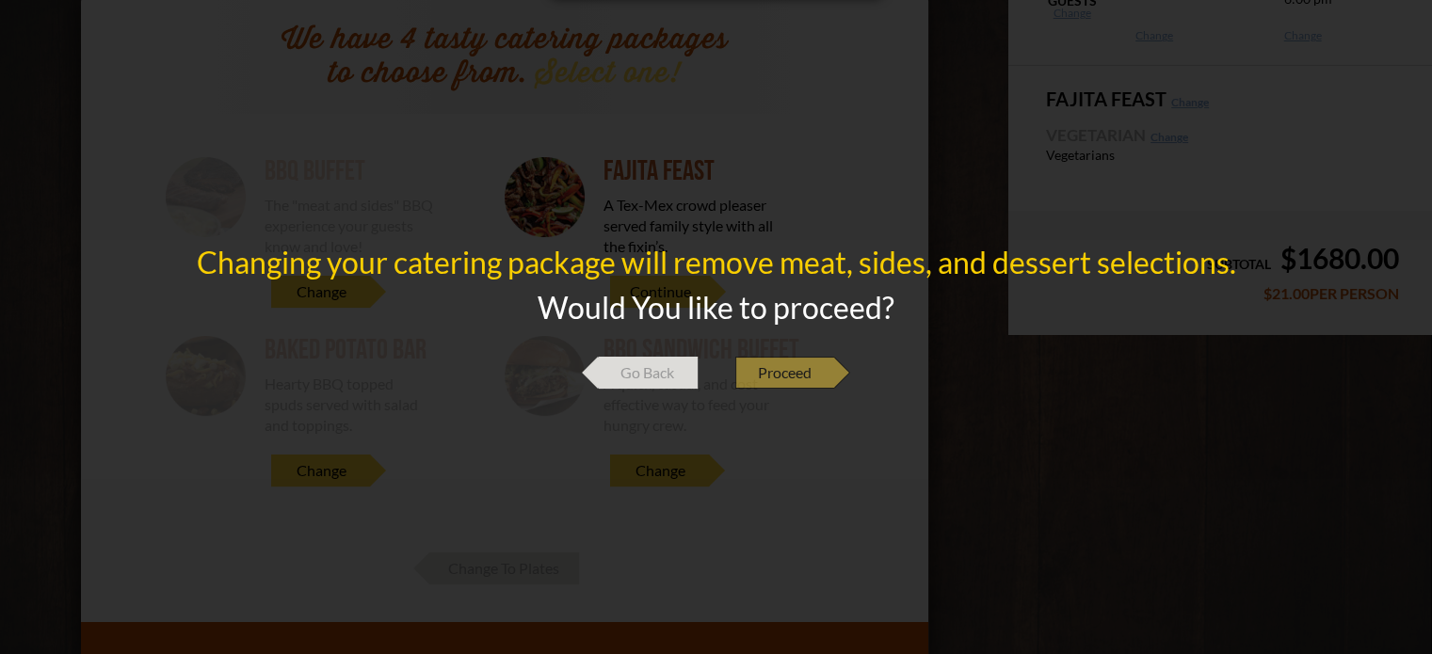
click at [809, 368] on span "Proceed" at bounding box center [784, 373] width 99 height 32
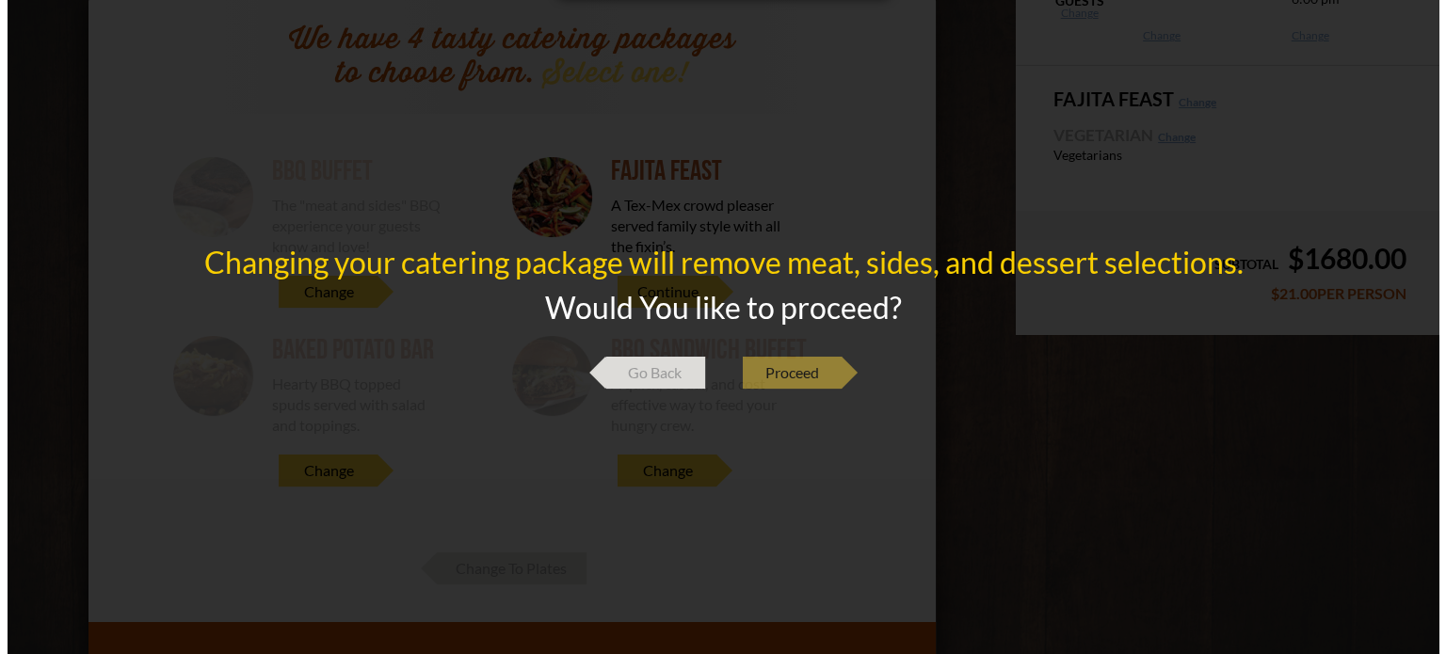
scroll to position [0, 0]
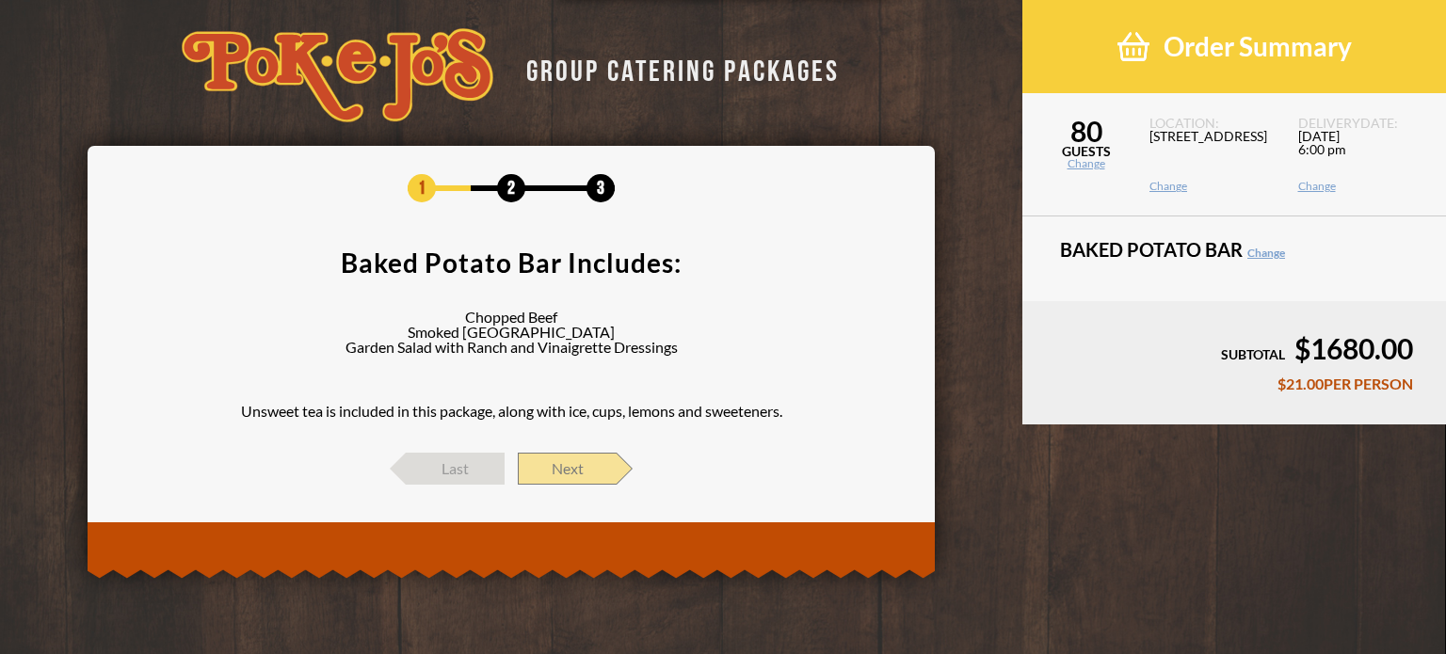
click at [584, 456] on span "Next" at bounding box center [567, 469] width 99 height 32
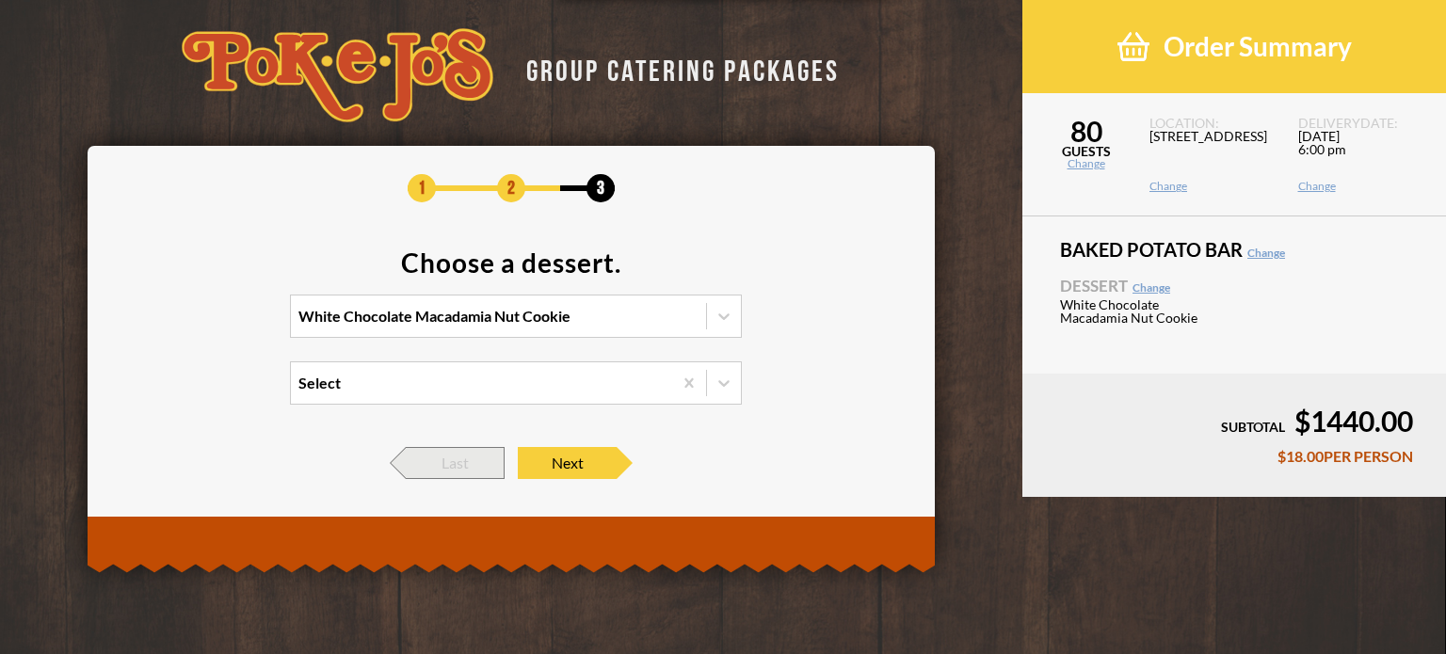
click at [448, 468] on span "Last" at bounding box center [455, 463] width 99 height 32
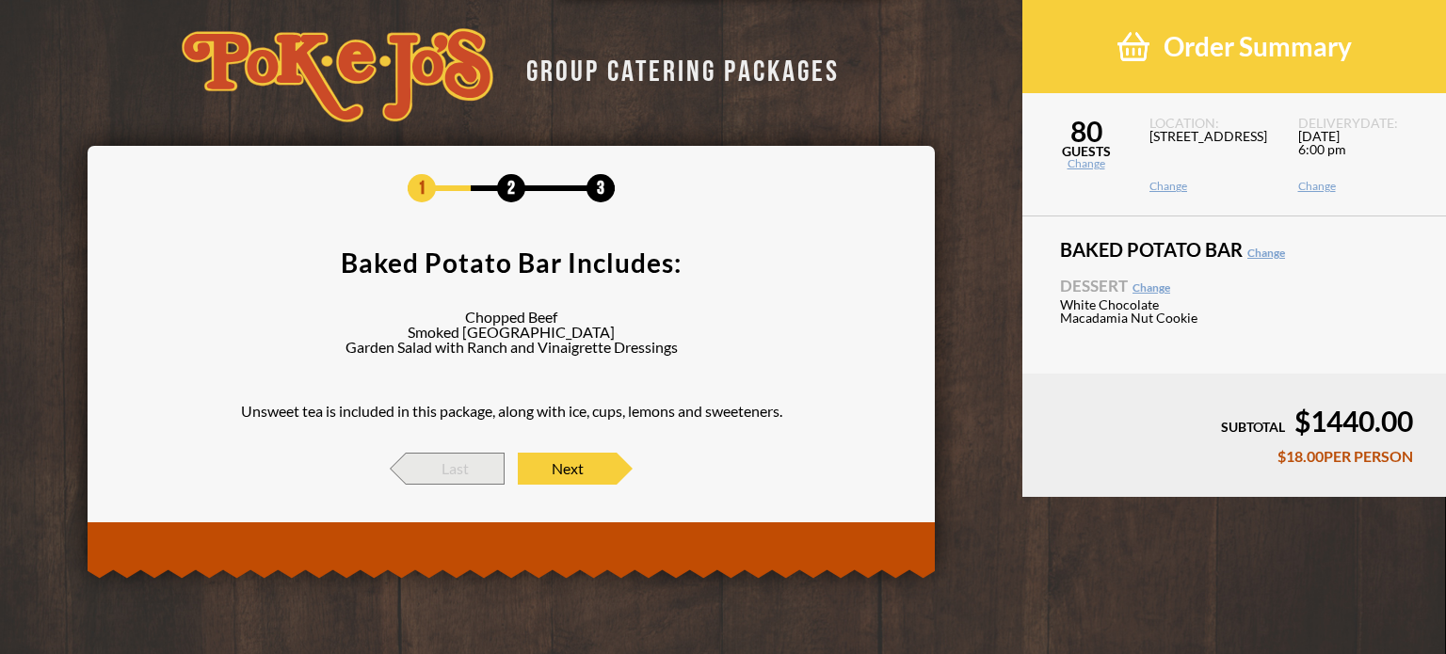
click at [448, 468] on span "Last" at bounding box center [455, 469] width 99 height 32
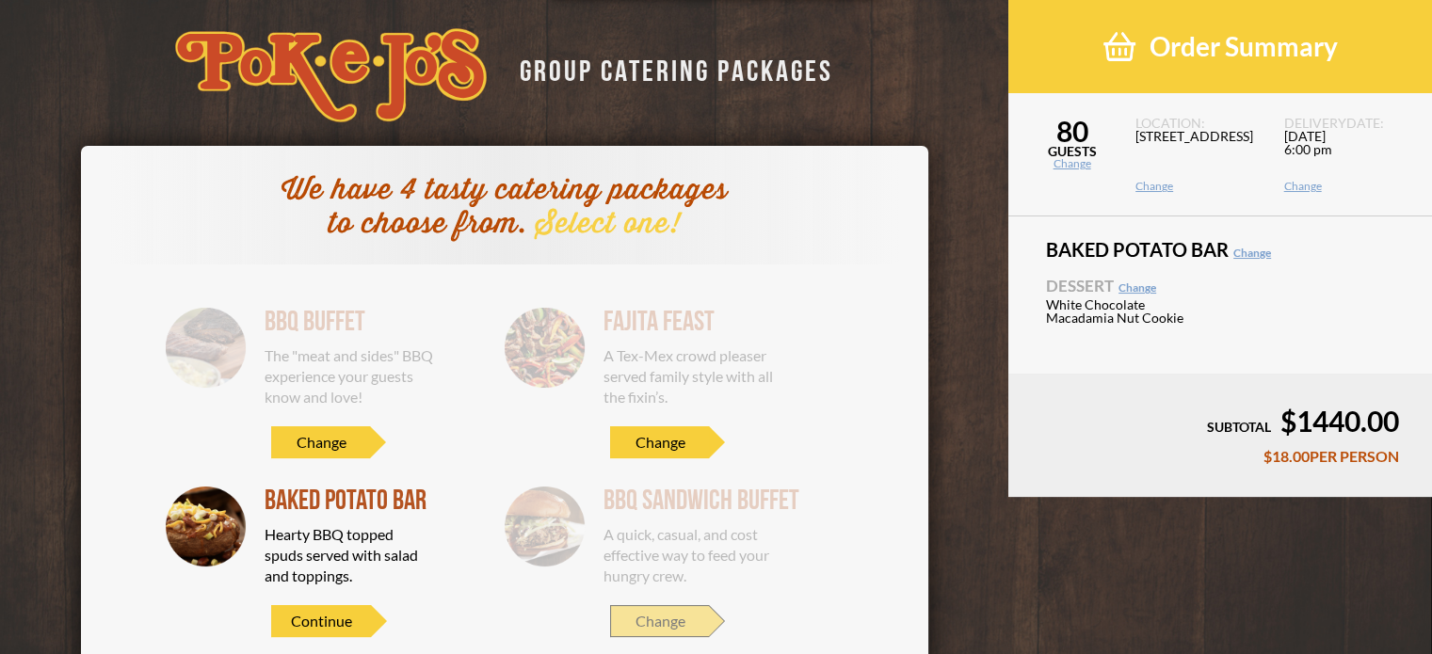
click at [674, 620] on span "Change" at bounding box center [659, 621] width 99 height 32
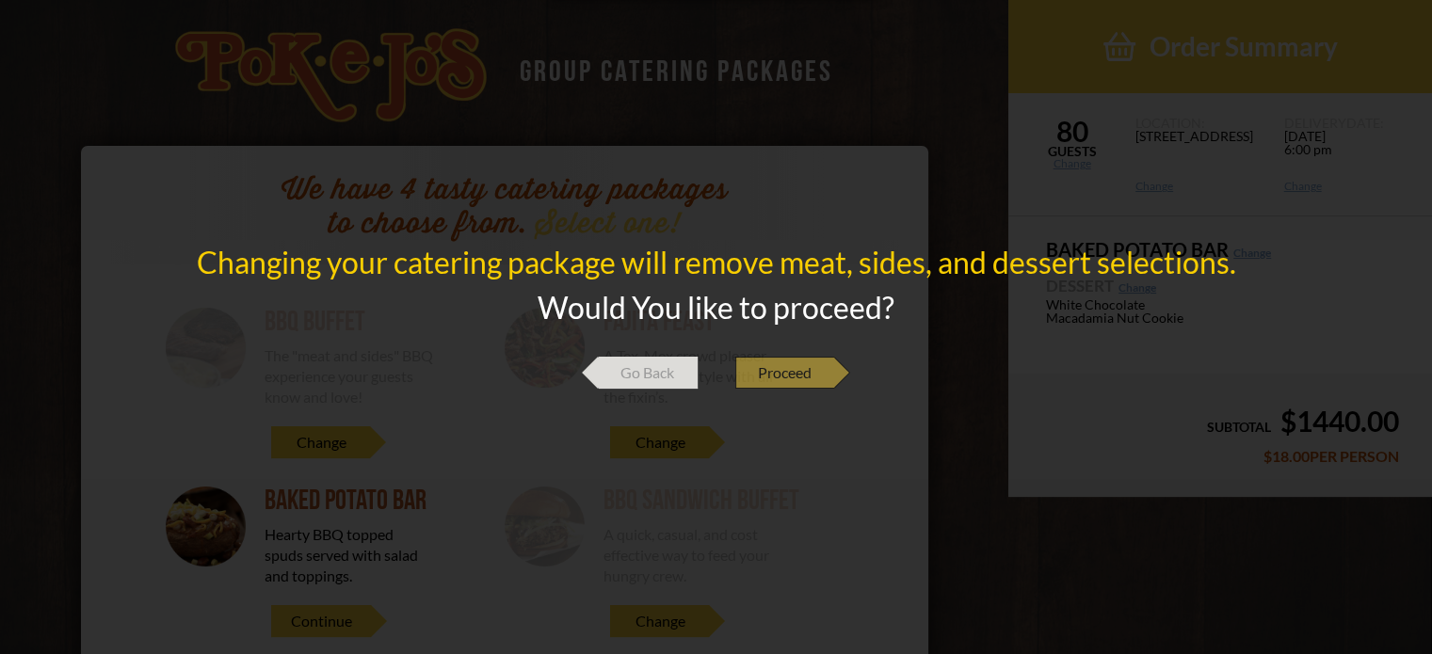
click at [802, 379] on span "Proceed" at bounding box center [784, 373] width 99 height 32
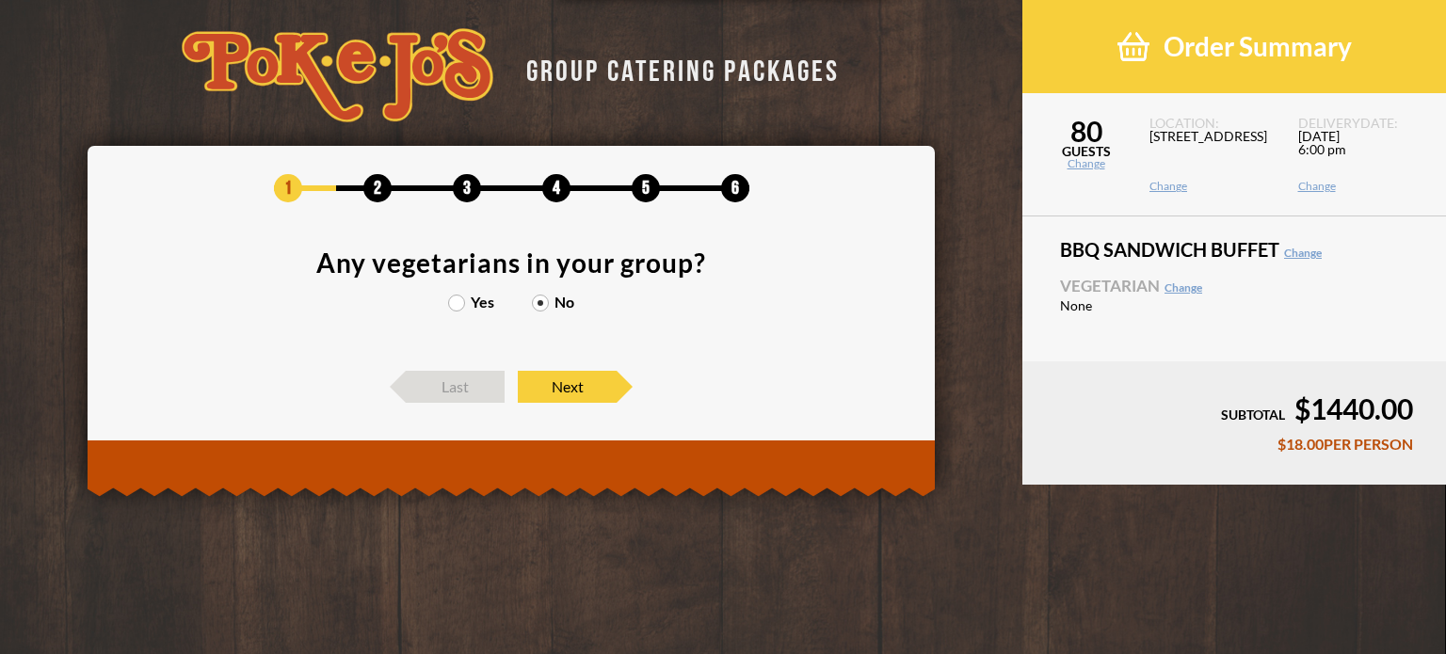
click at [479, 314] on div "Yes No" at bounding box center [511, 312] width 791 height 34
click at [476, 300] on label "Yes" at bounding box center [471, 302] width 46 height 15
click at [0, 0] on input "Yes" at bounding box center [0, 0] width 0 height 0
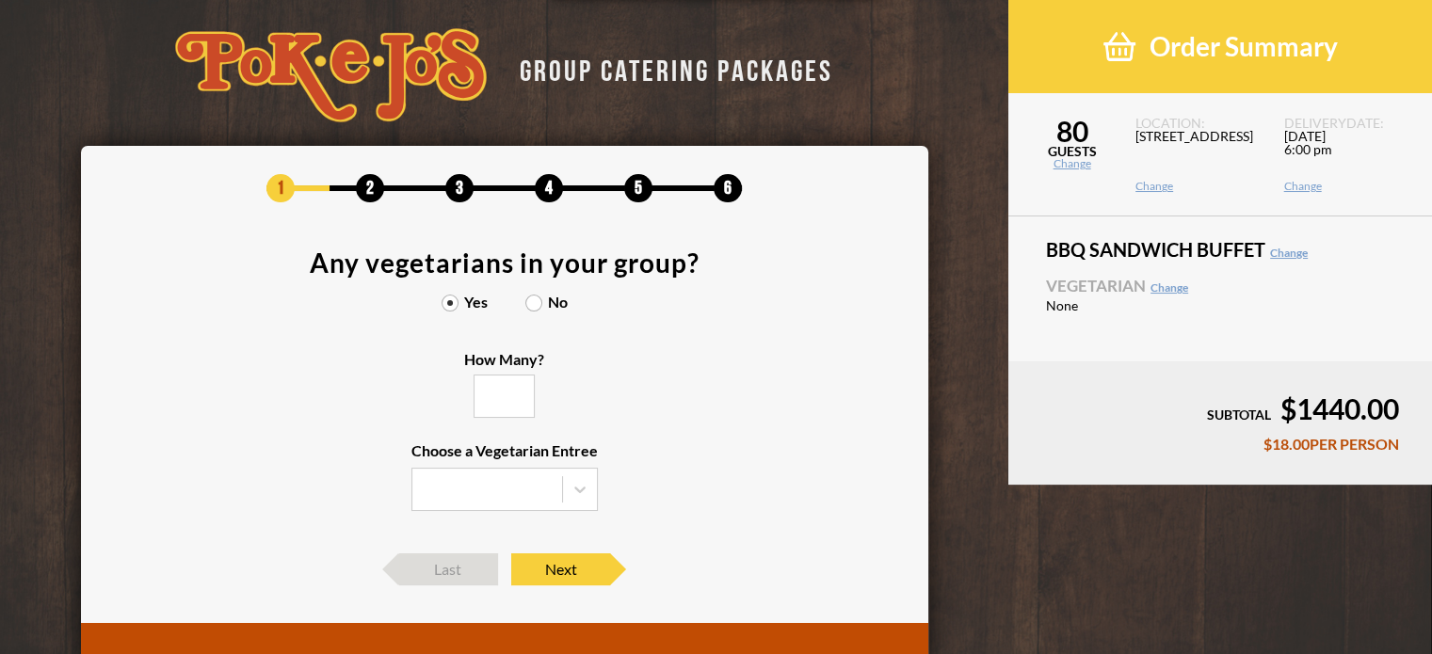
click at [495, 381] on input "How Many?" at bounding box center [503, 396] width 61 height 43
type input "5"
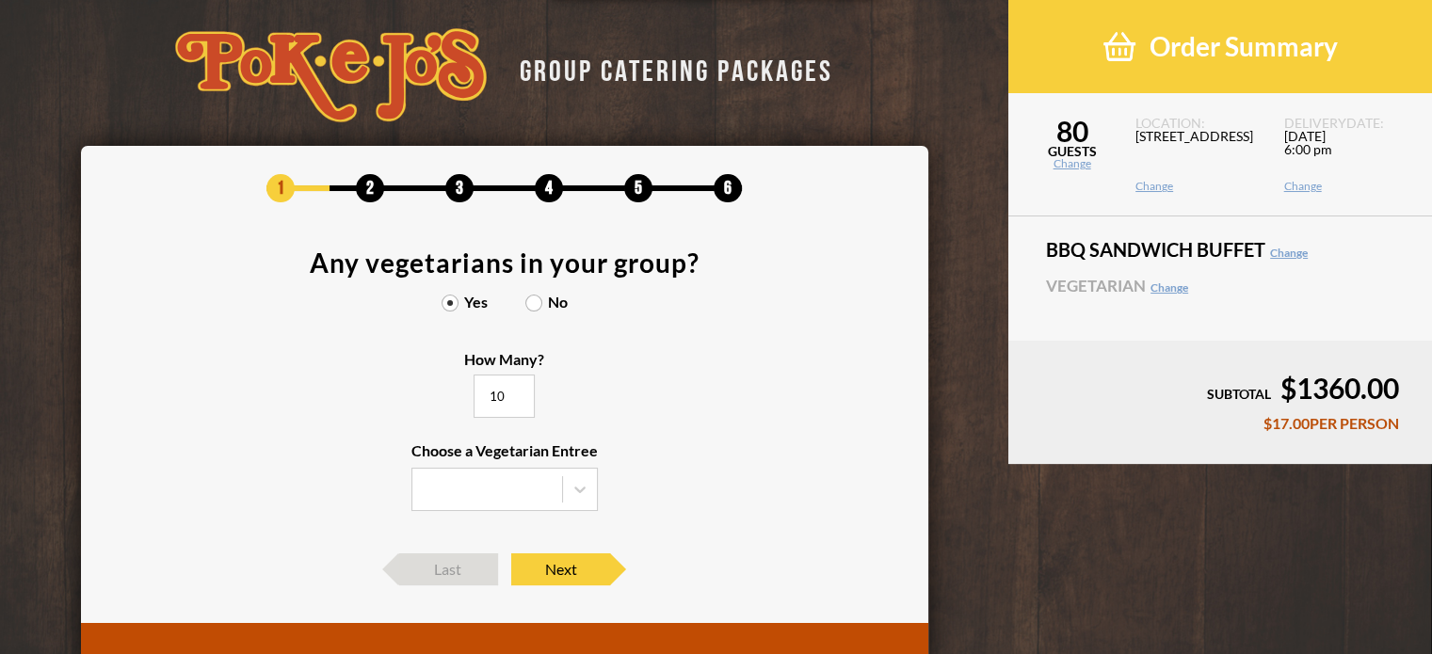
click at [701, 474] on section "Any vegetarians in your group? Yes No How Many? 10 Choose a Vegetarian Entree" at bounding box center [504, 391] width 791 height 285
click at [495, 398] on input "10" at bounding box center [503, 396] width 61 height 43
click at [496, 404] on input "20" at bounding box center [503, 396] width 61 height 43
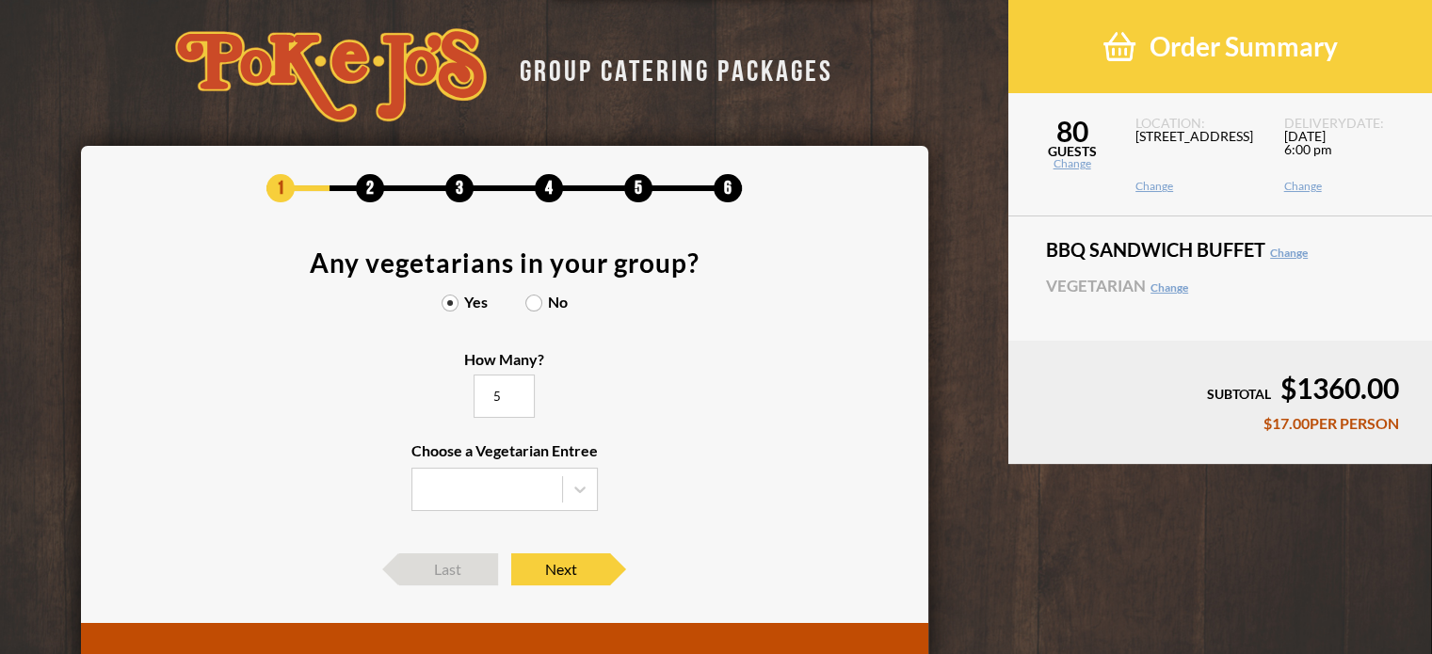
type input "5"
click at [649, 423] on section "Any vegetarians in your group? Yes No How Many? 5 Choose a Vegetarian Entree" at bounding box center [504, 391] width 791 height 285
click at [480, 394] on input "5" at bounding box center [503, 396] width 61 height 43
drag, startPoint x: 480, startPoint y: 394, endPoint x: 530, endPoint y: 306, distance: 101.6
click at [530, 306] on section "Any vegetarians in your group? Yes No How Many? 5 Choose a Vegetarian Entree" at bounding box center [504, 391] width 791 height 285
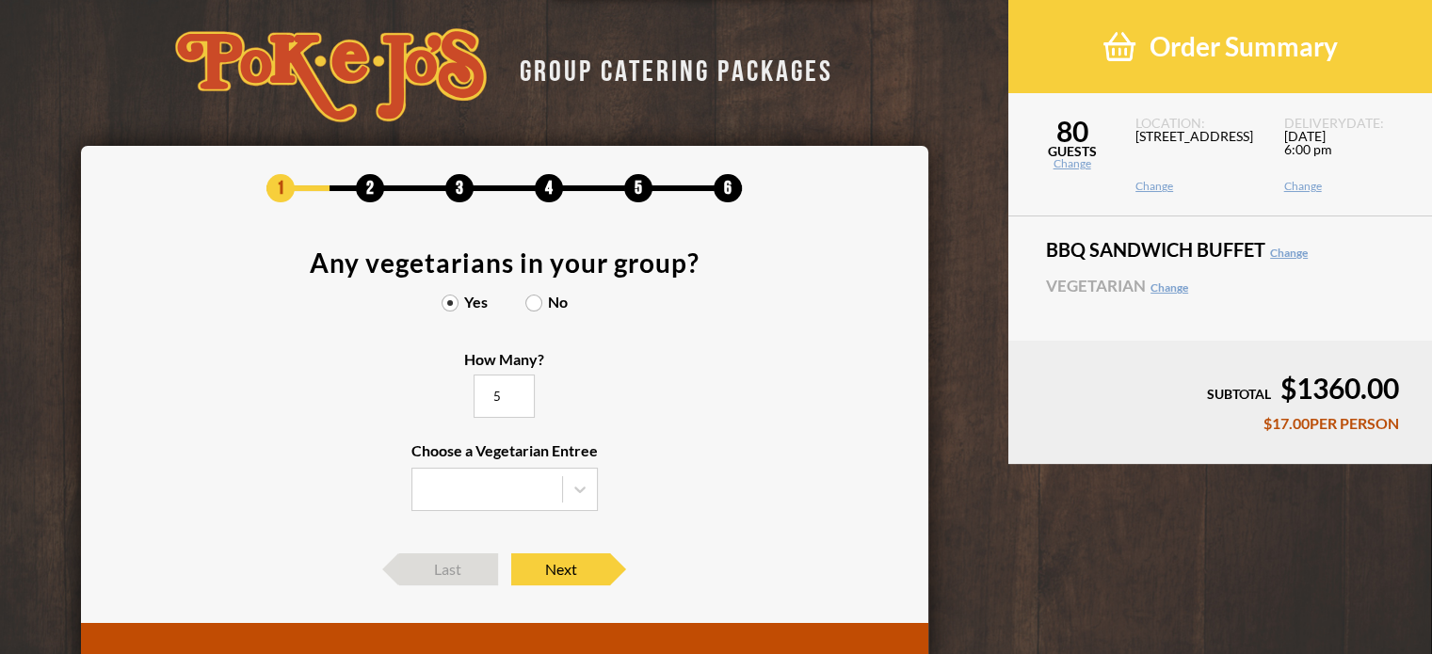
click at [531, 304] on label "No" at bounding box center [546, 302] width 42 height 15
click at [0, 0] on input "No" at bounding box center [0, 0] width 0 height 0
